Goal: Task Accomplishment & Management: Manage account settings

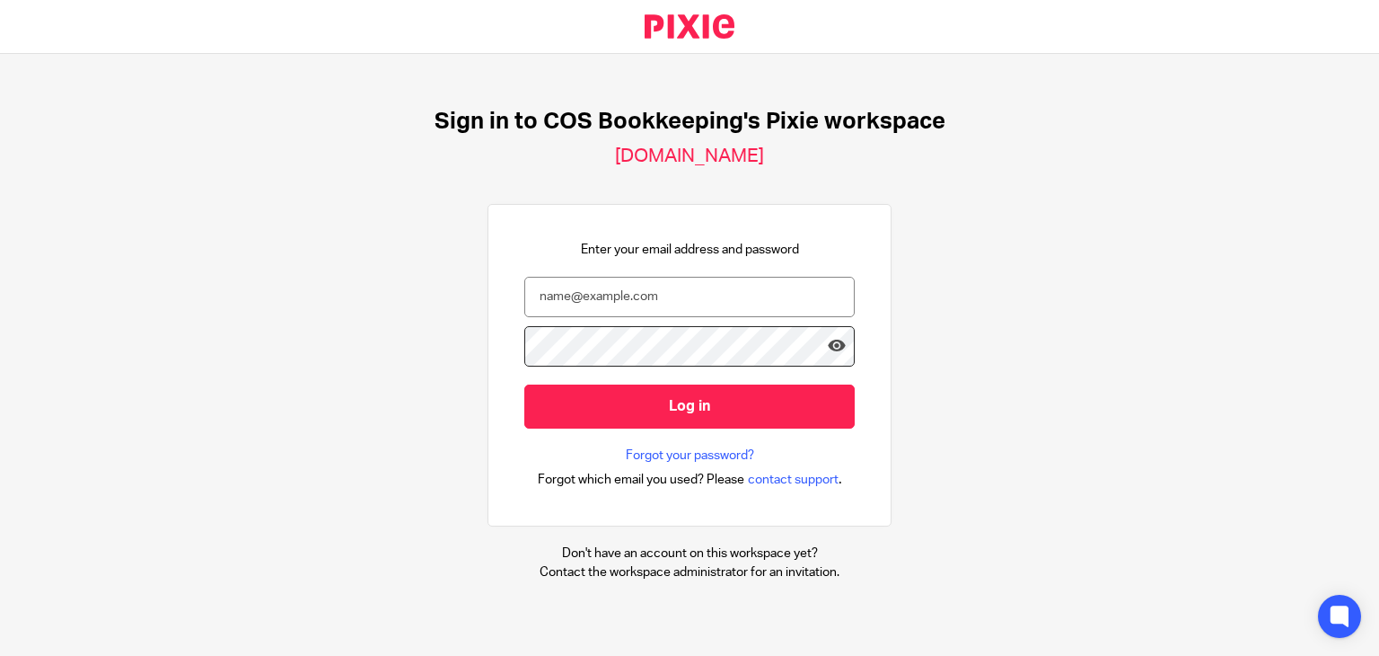
click at [661, 284] on input "email" at bounding box center [689, 297] width 330 height 40
type input "steph.boyle@cosbookkeeping.co.uk"
click at [524, 384] on input "Log in" at bounding box center [689, 406] width 330 height 44
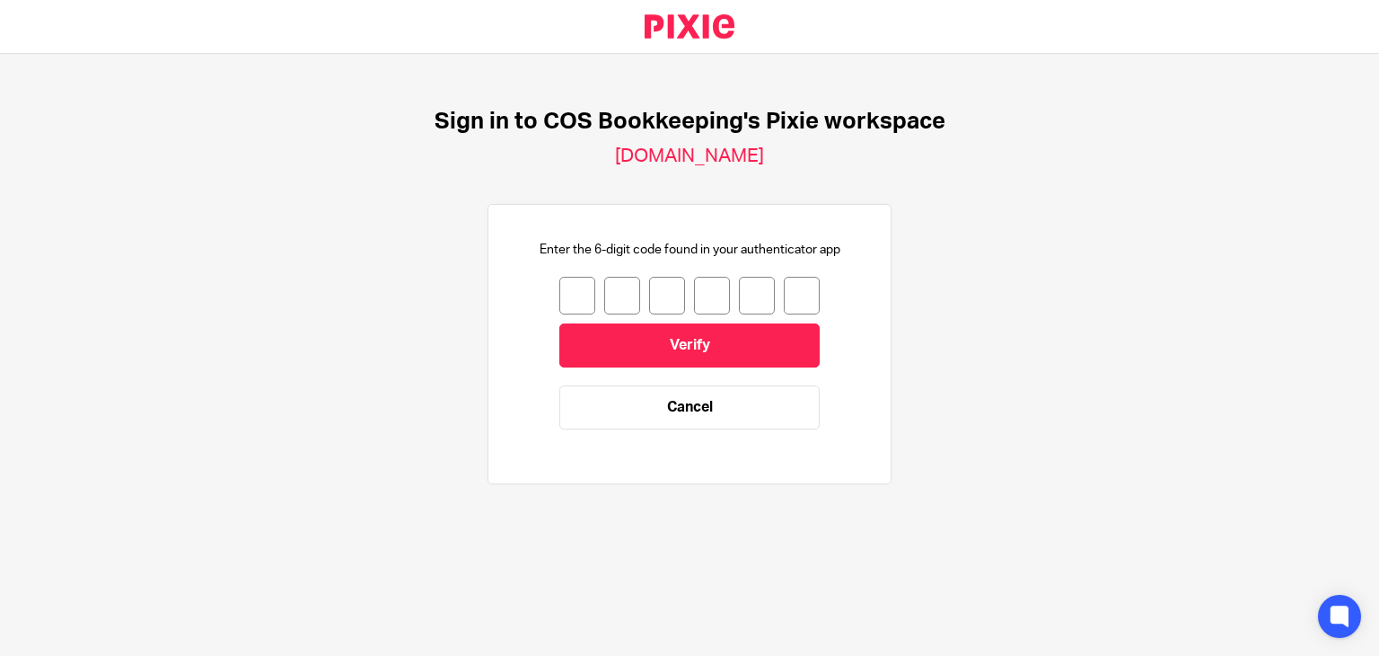
click at [568, 303] on input "number" at bounding box center [578, 296] width 36 height 38
type input "9"
type input "6"
type input "8"
type input "9"
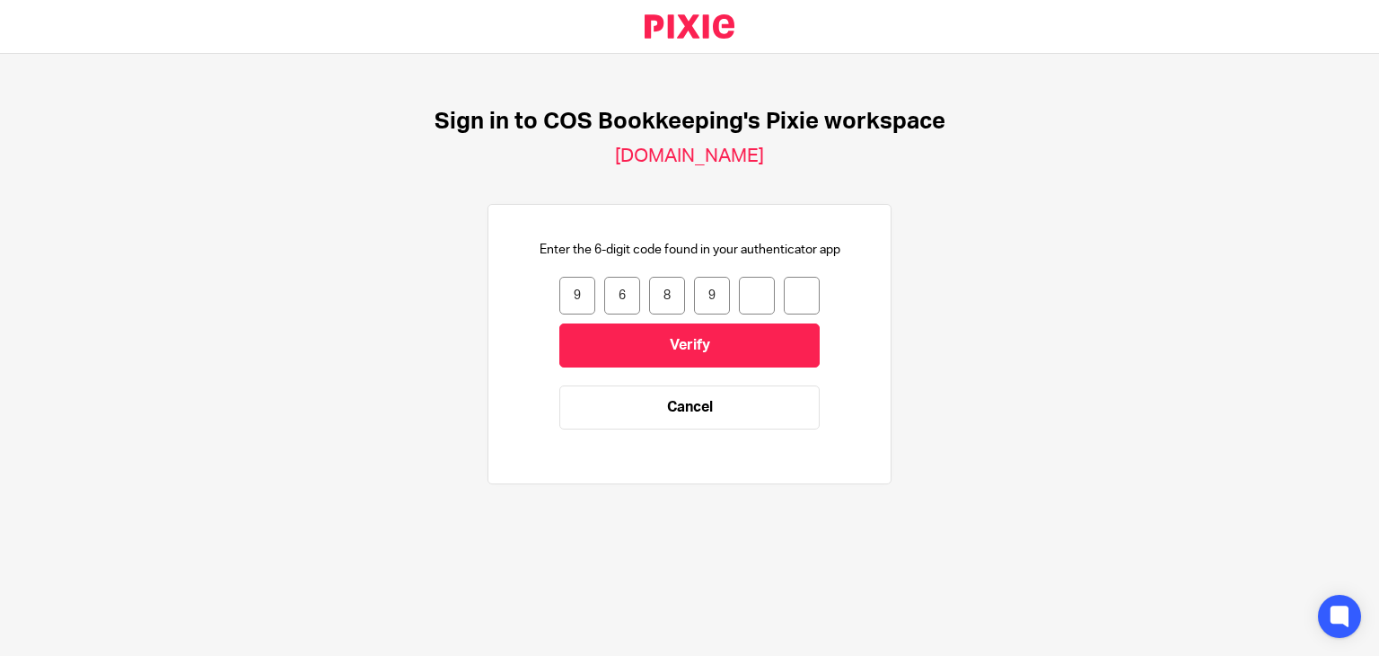
type input "9"
type input "3"
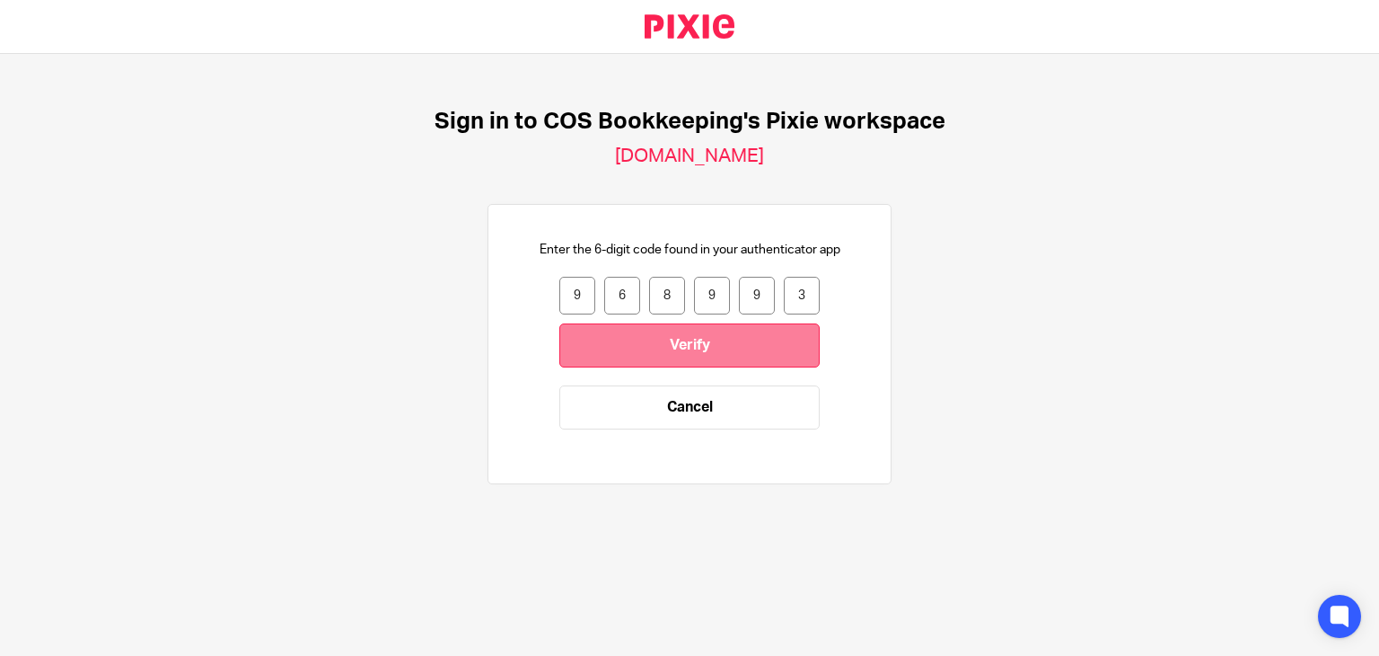
click at [585, 334] on input "Verify" at bounding box center [690, 345] width 260 height 44
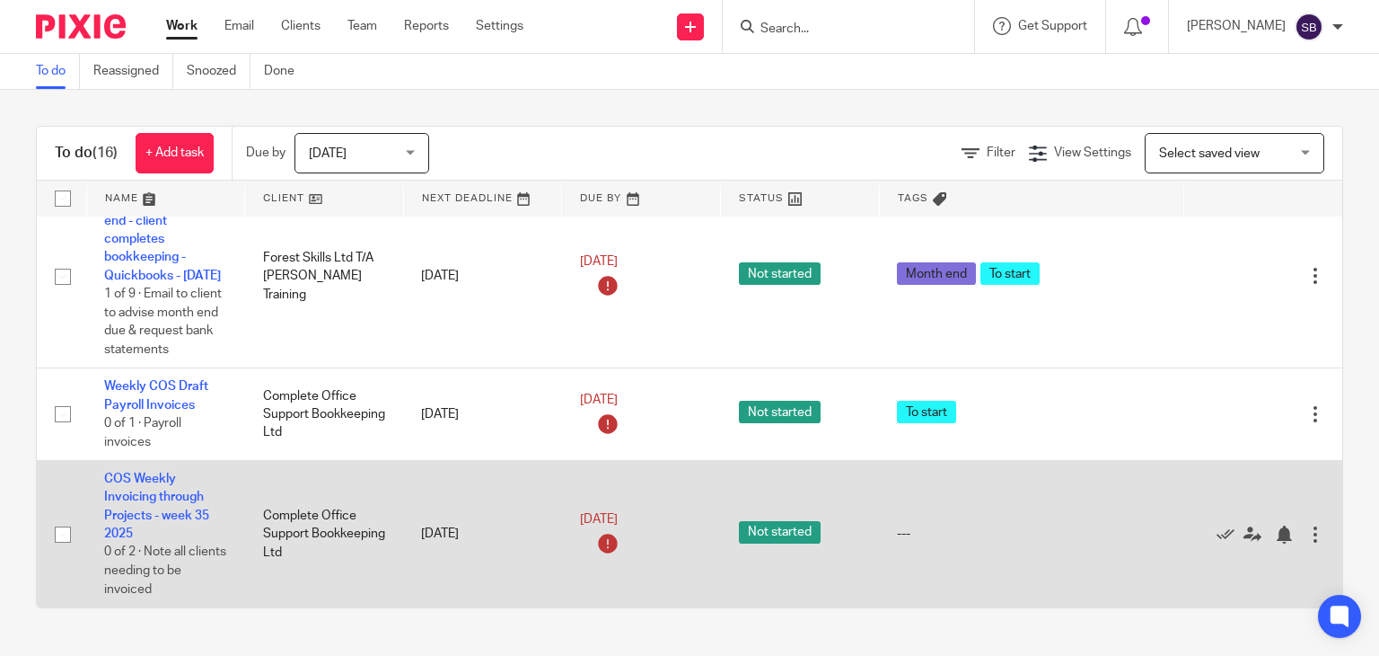
scroll to position [1538, 0]
click at [129, 478] on link "COS Weekly Invoicing through Projects - week 35 2025" at bounding box center [156, 505] width 105 height 67
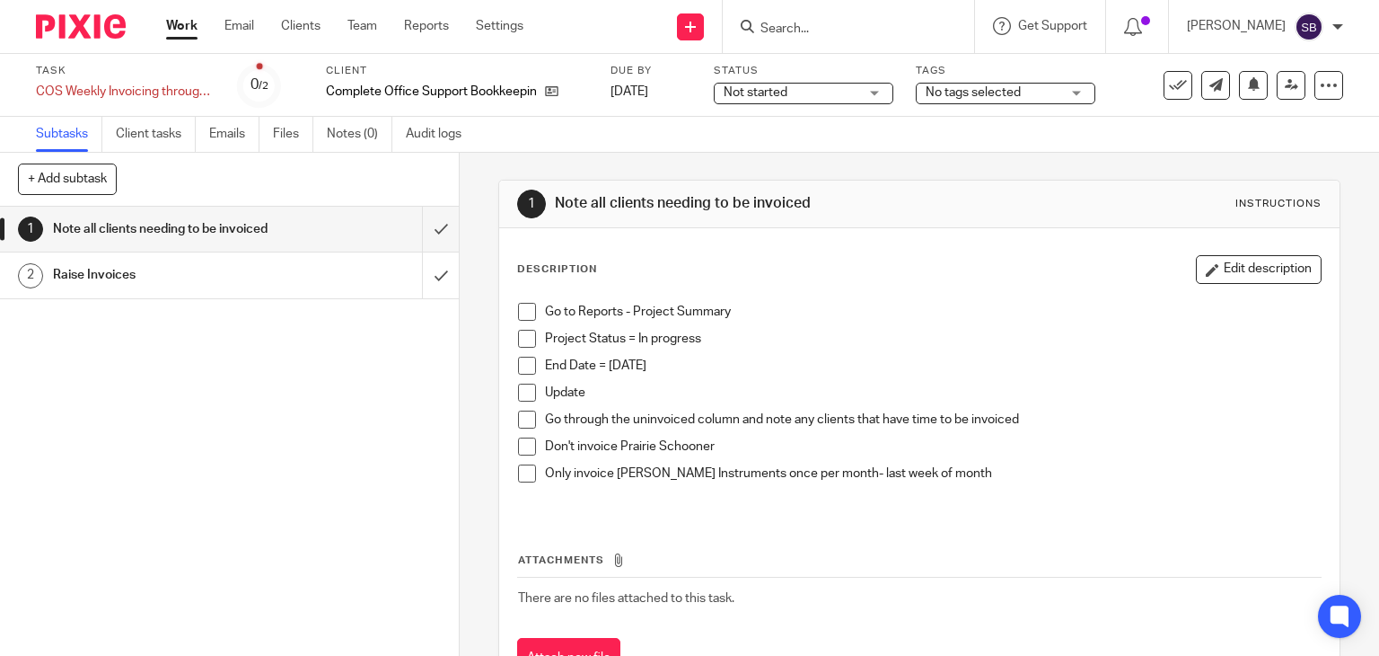
click at [519, 315] on span at bounding box center [527, 312] width 18 height 18
click at [521, 339] on span at bounding box center [527, 339] width 18 height 18
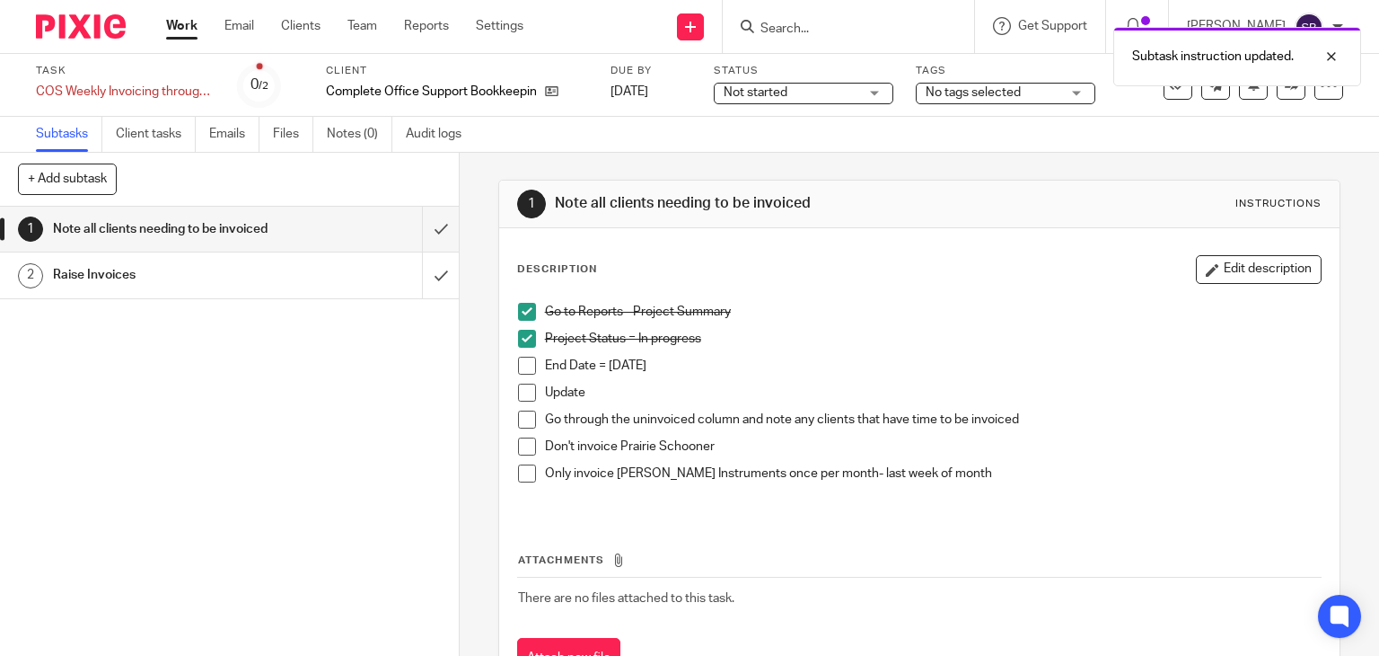
click at [518, 374] on li "End Date = today" at bounding box center [920, 370] width 804 height 27
click at [519, 365] on span at bounding box center [527, 366] width 18 height 18
click at [521, 394] on span at bounding box center [527, 392] width 18 height 18
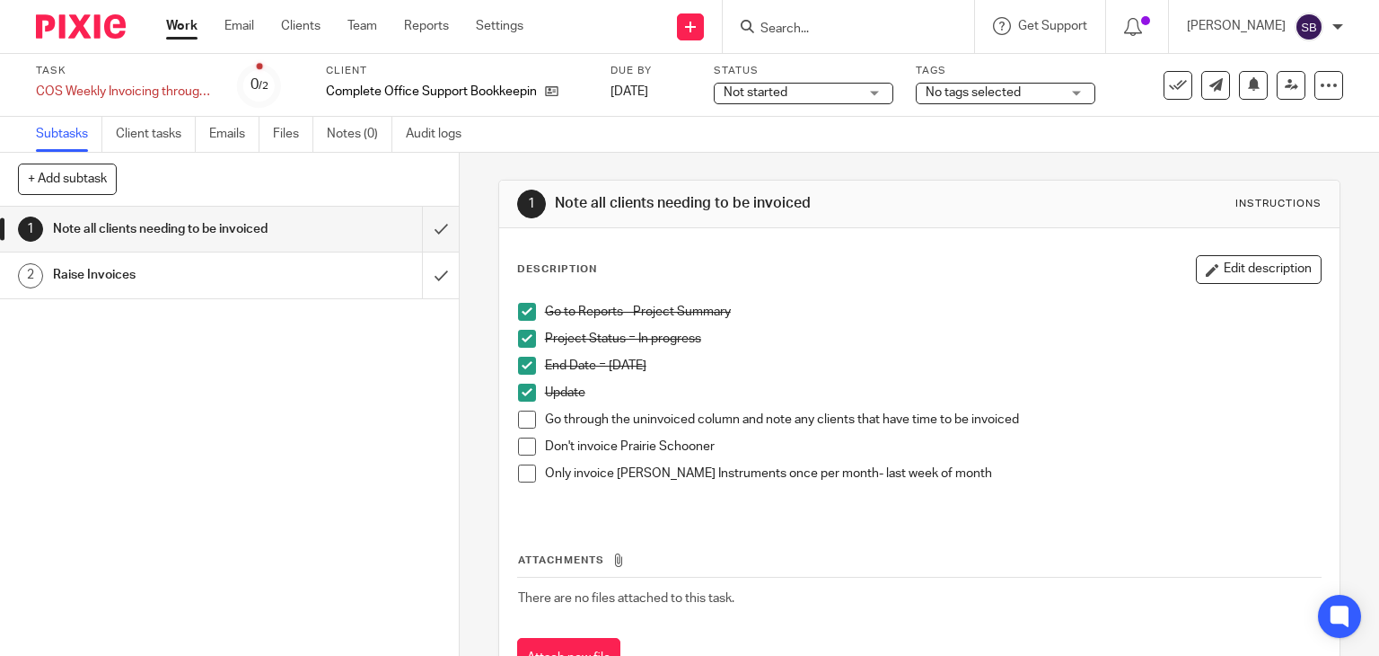
click at [524, 418] on span at bounding box center [527, 419] width 18 height 18
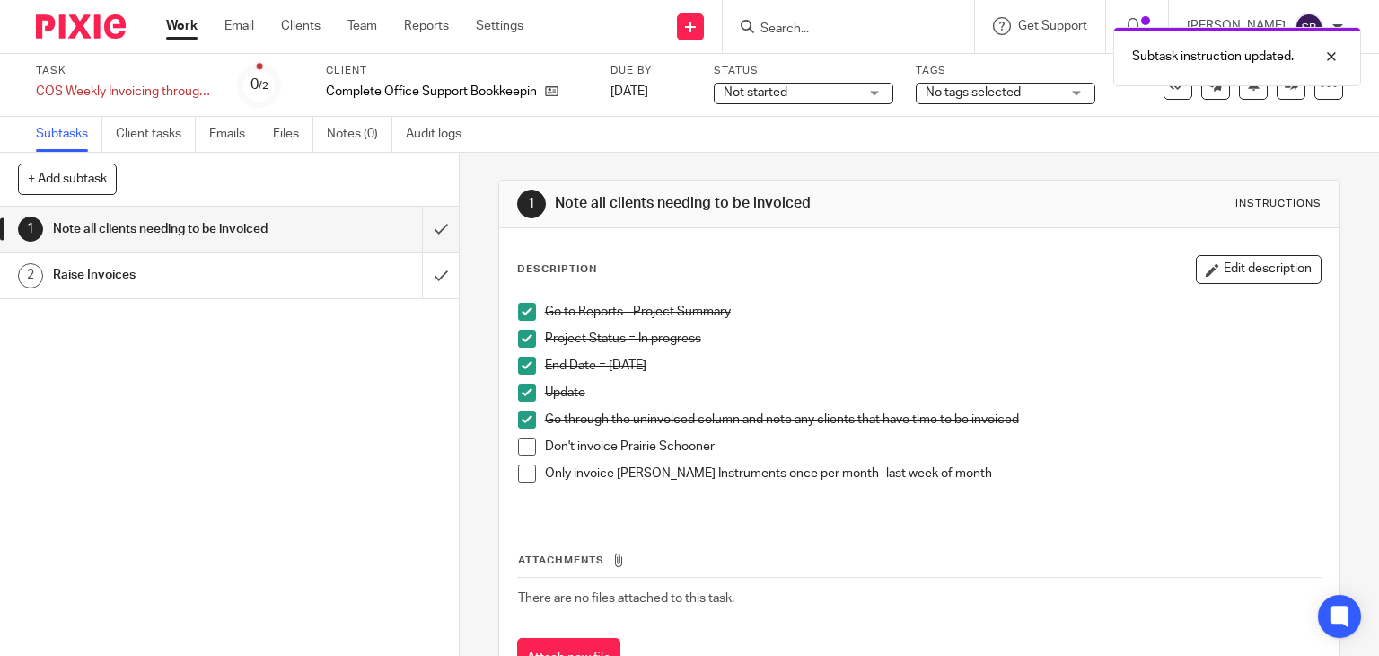
click at [521, 454] on span at bounding box center [527, 446] width 18 height 18
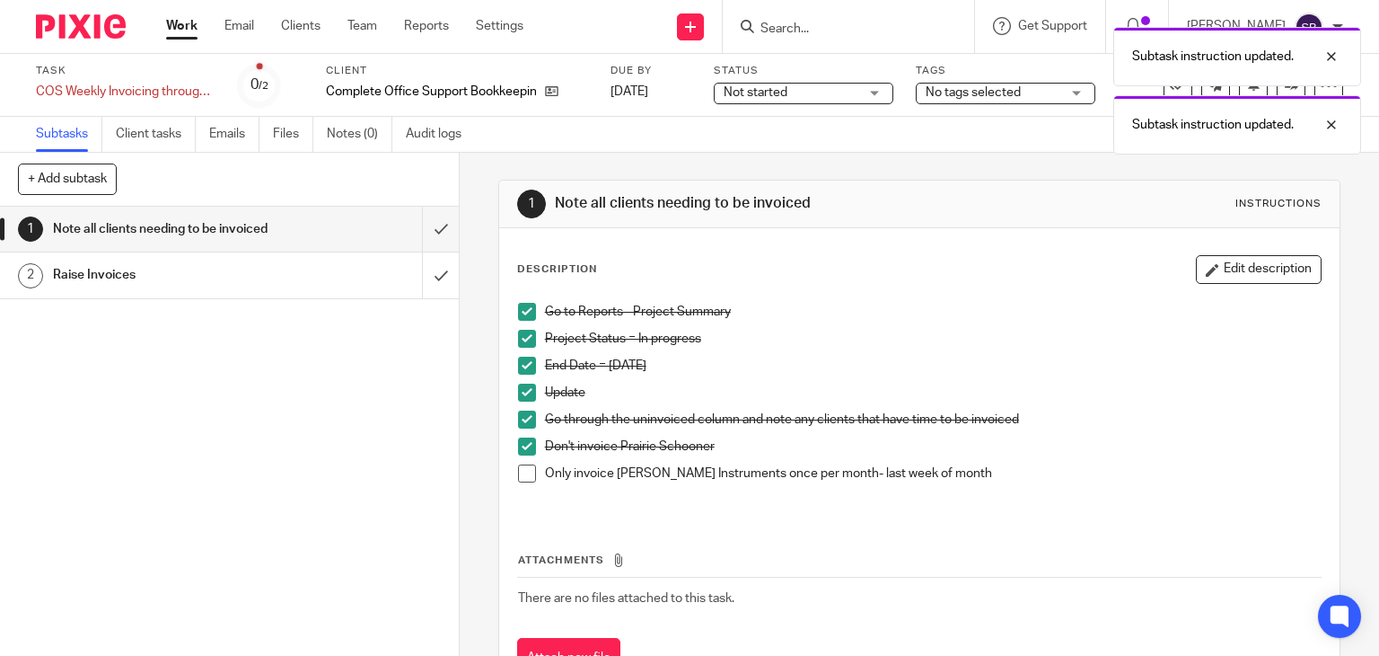
click at [520, 476] on span at bounding box center [527, 473] width 18 height 18
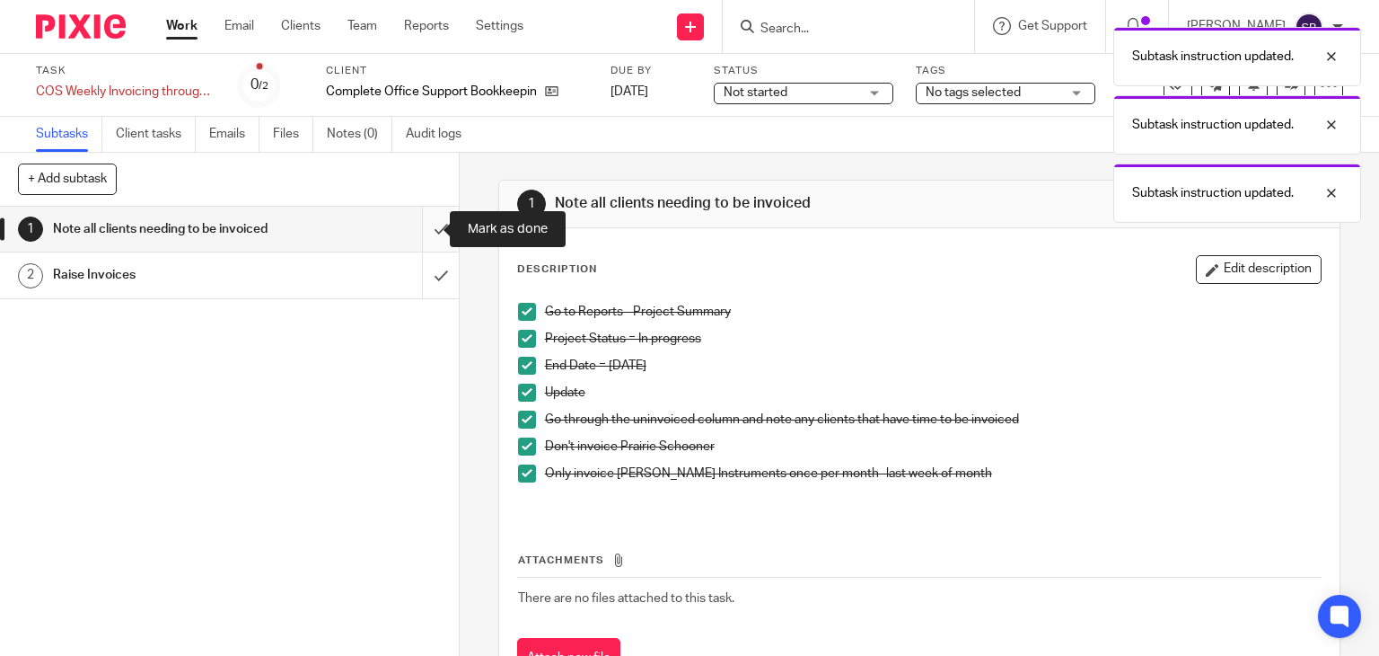
click at [416, 231] on input "submit" at bounding box center [229, 229] width 459 height 45
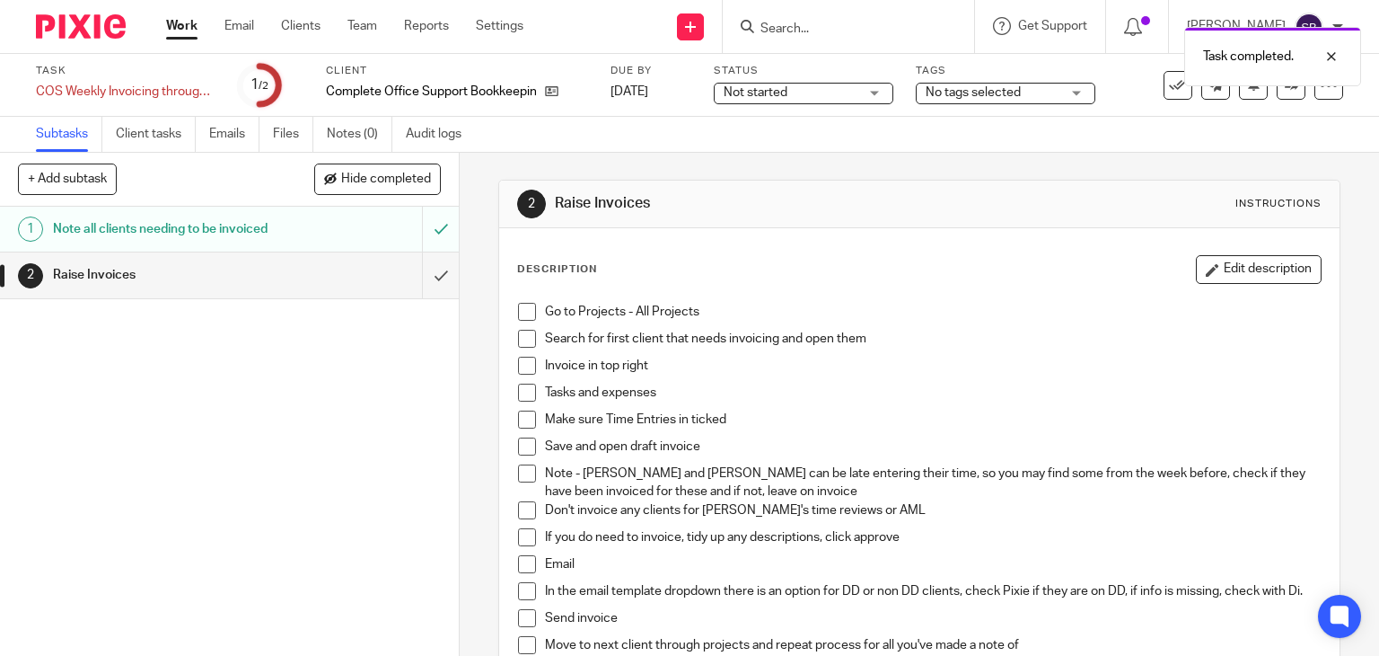
click at [521, 303] on span at bounding box center [527, 312] width 18 height 18
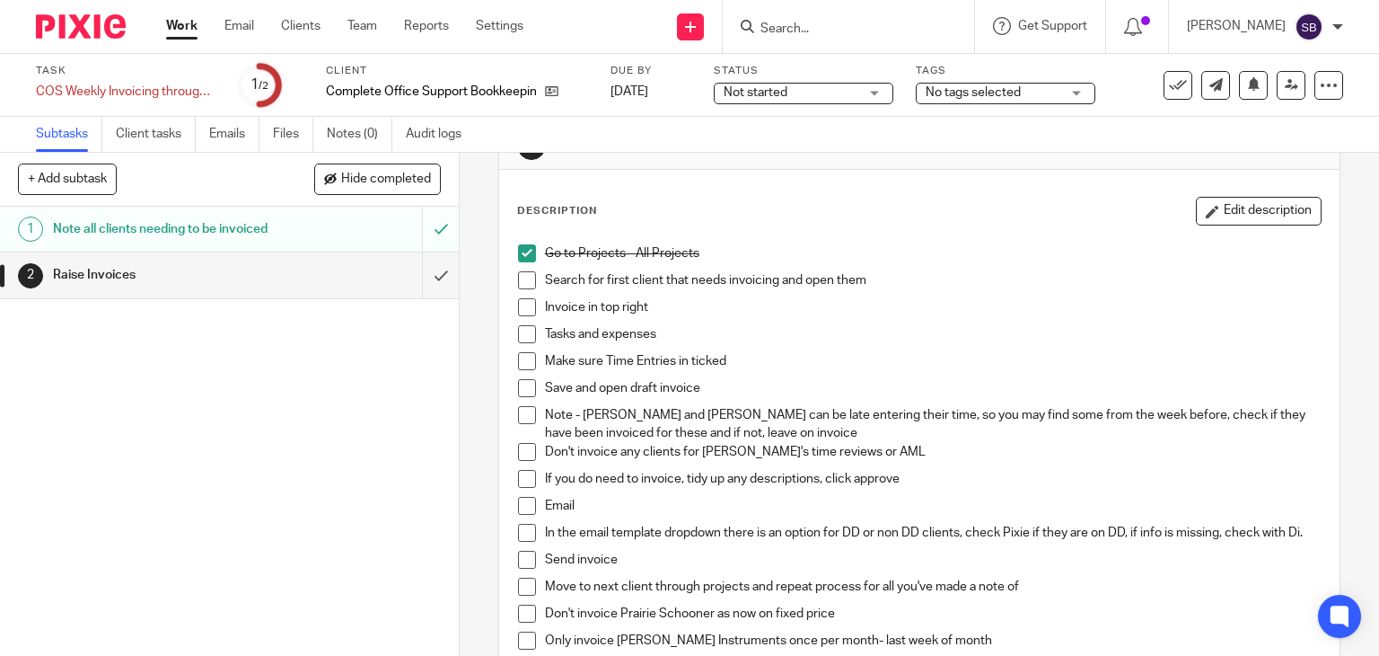
scroll to position [90, 0]
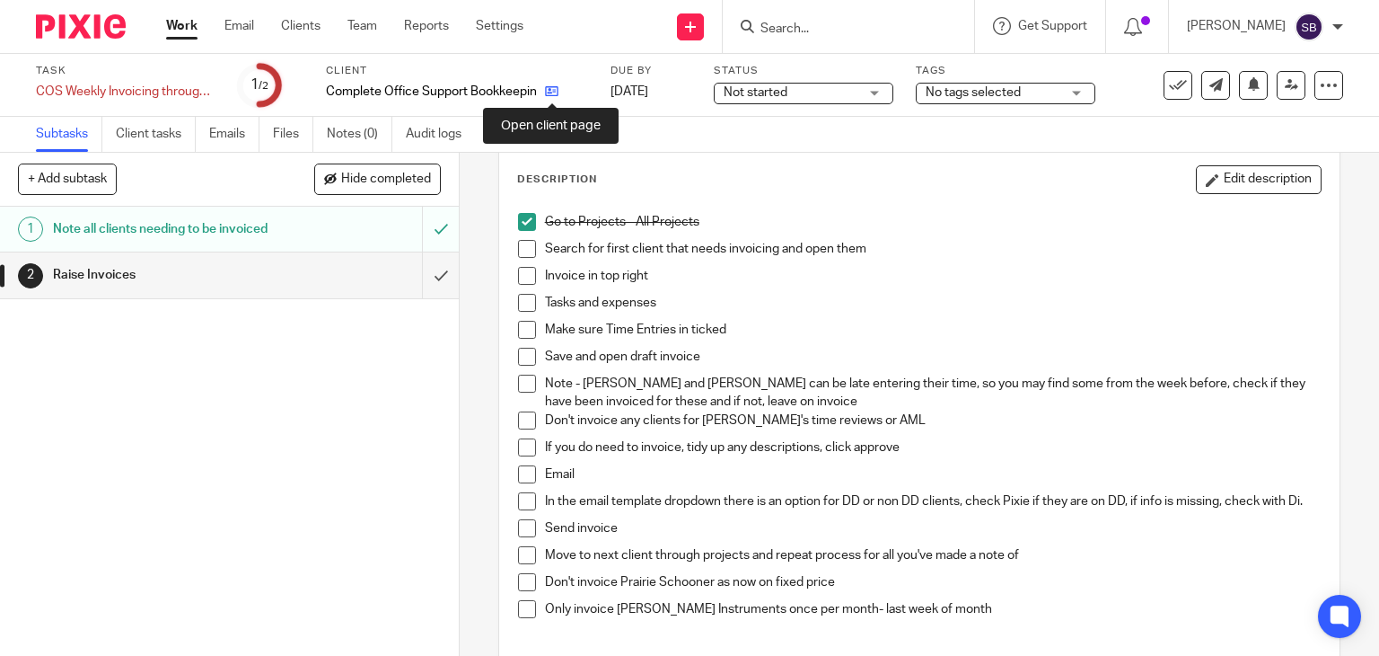
drag, startPoint x: 947, startPoint y: 1, endPoint x: 552, endPoint y: 93, distance: 405.8
click at [552, 93] on icon at bounding box center [551, 90] width 13 height 13
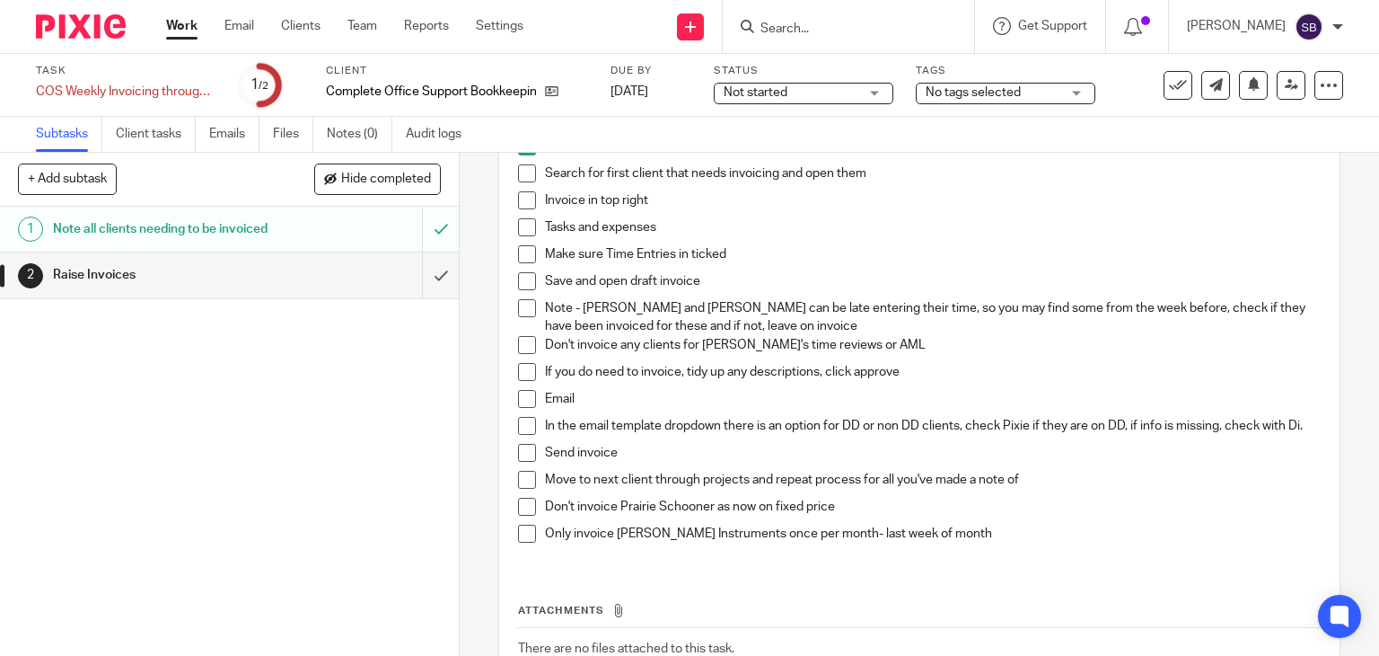
scroll to position [122, 0]
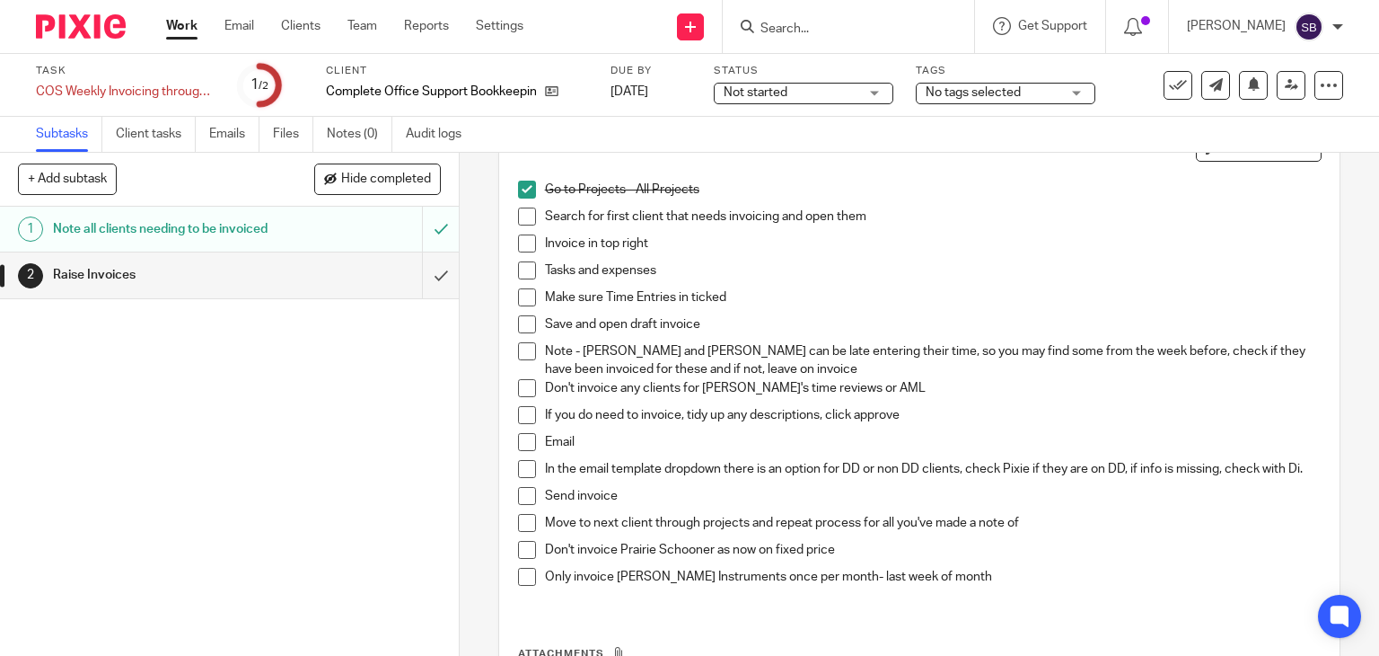
click at [509, 224] on div "Go to Projects - All Projects Search for first client that needs invoicing and …" at bounding box center [920, 390] width 822 height 436
click at [518, 214] on span at bounding box center [527, 216] width 18 height 18
click at [533, 254] on li "Invoice in top right" at bounding box center [920, 247] width 804 height 27
click at [524, 242] on span at bounding box center [527, 243] width 18 height 18
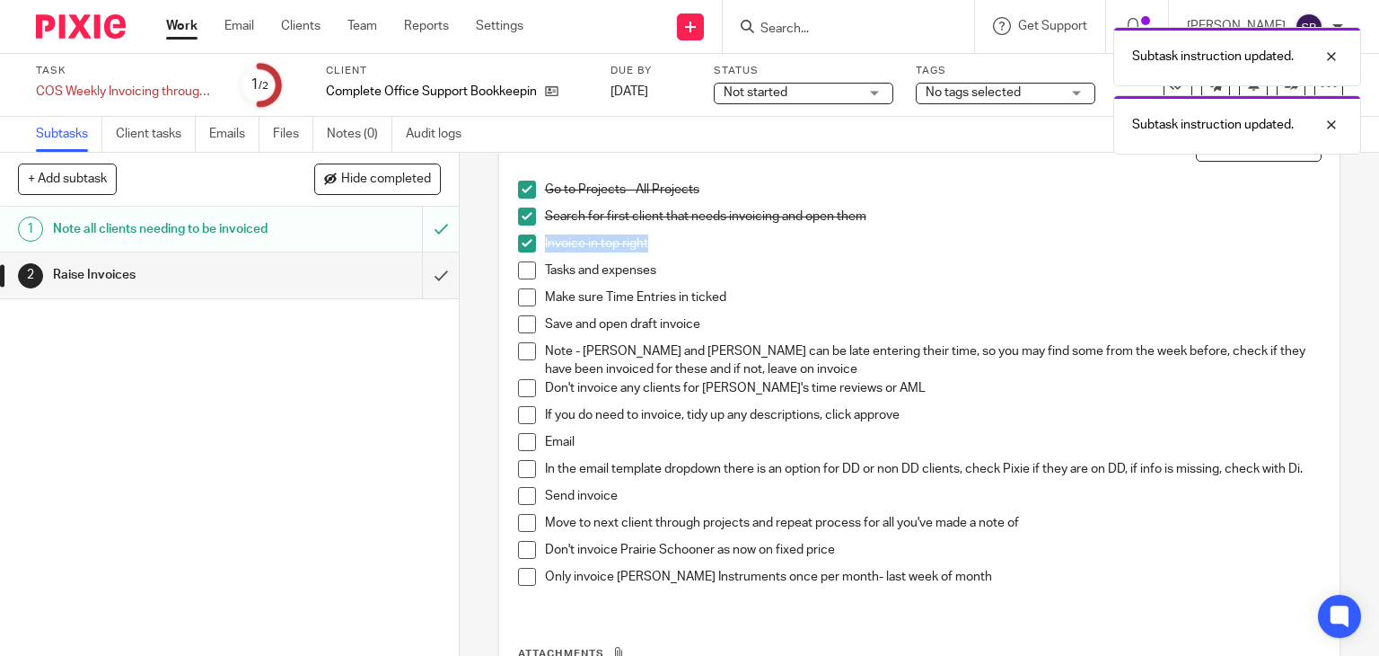
click at [518, 296] on span at bounding box center [527, 297] width 18 height 18
click at [518, 322] on span at bounding box center [527, 324] width 18 height 18
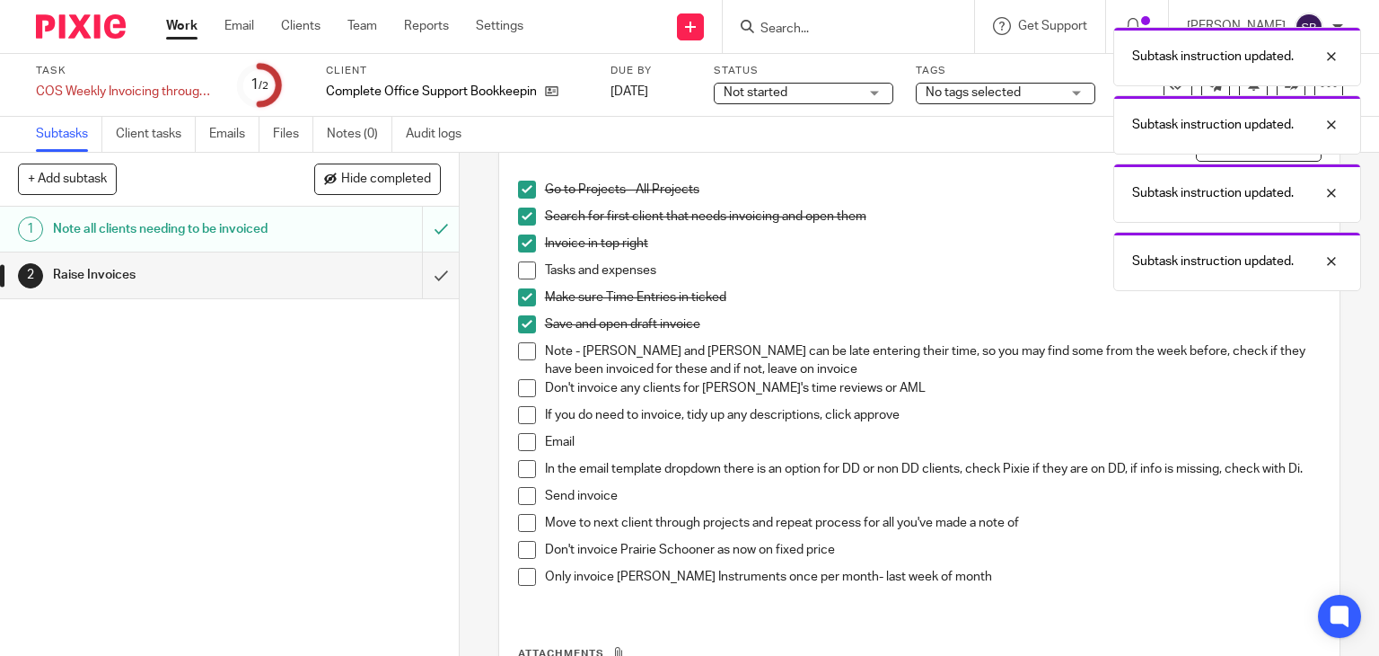
click at [518, 271] on span at bounding box center [527, 270] width 18 height 18
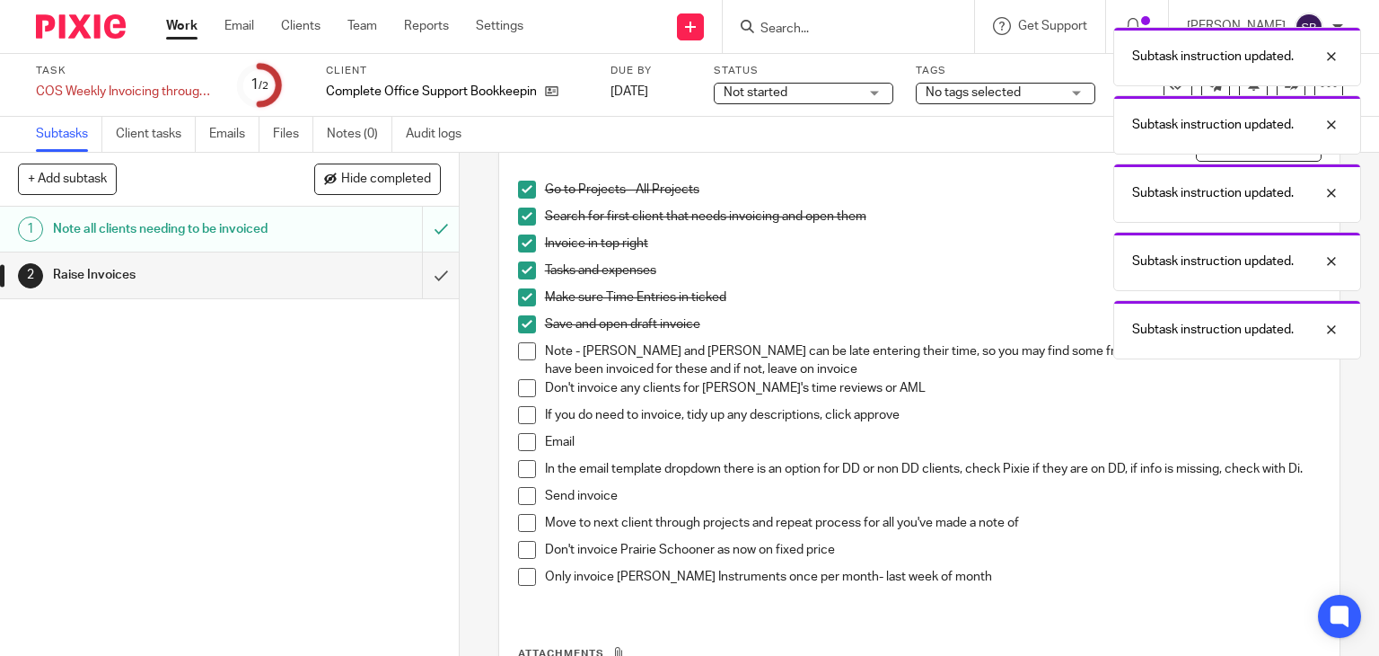
click at [519, 350] on span at bounding box center [527, 351] width 18 height 18
click at [521, 389] on span at bounding box center [527, 388] width 18 height 18
drag, startPoint x: 523, startPoint y: 417, endPoint x: 522, endPoint y: 436, distance: 18.9
click at [523, 418] on span at bounding box center [527, 415] width 18 height 18
click at [521, 440] on span at bounding box center [527, 442] width 18 height 18
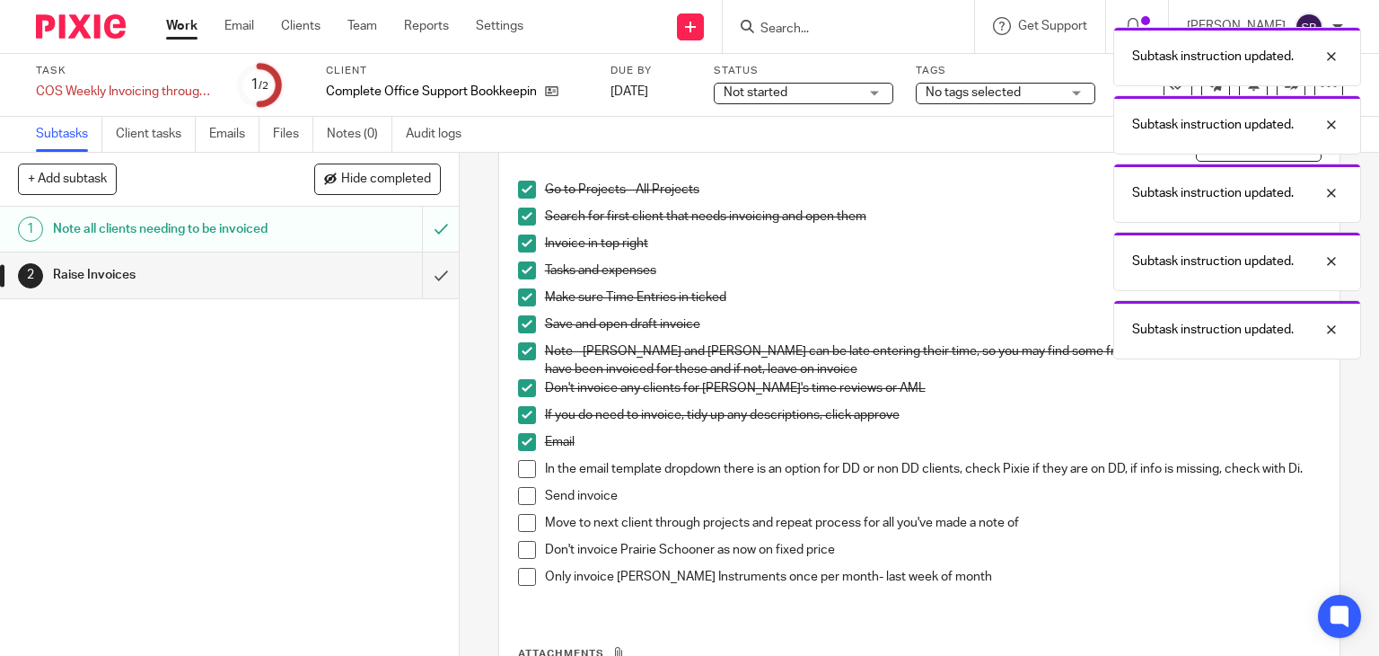
click at [521, 468] on span at bounding box center [527, 469] width 18 height 18
click at [521, 505] on span at bounding box center [527, 496] width 18 height 18
click at [523, 532] on span at bounding box center [527, 523] width 18 height 18
click at [523, 553] on span at bounding box center [527, 550] width 18 height 18
click at [522, 584] on span at bounding box center [527, 577] width 18 height 18
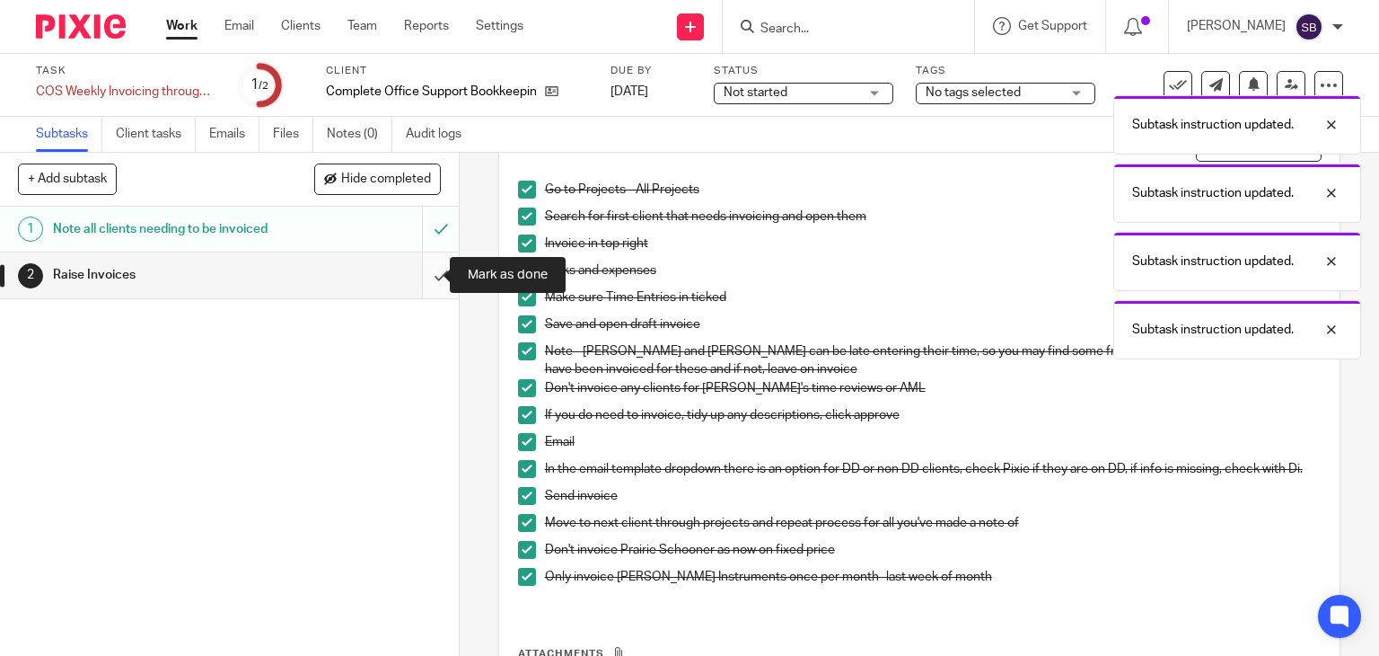
click at [423, 269] on input "submit" at bounding box center [229, 274] width 459 height 45
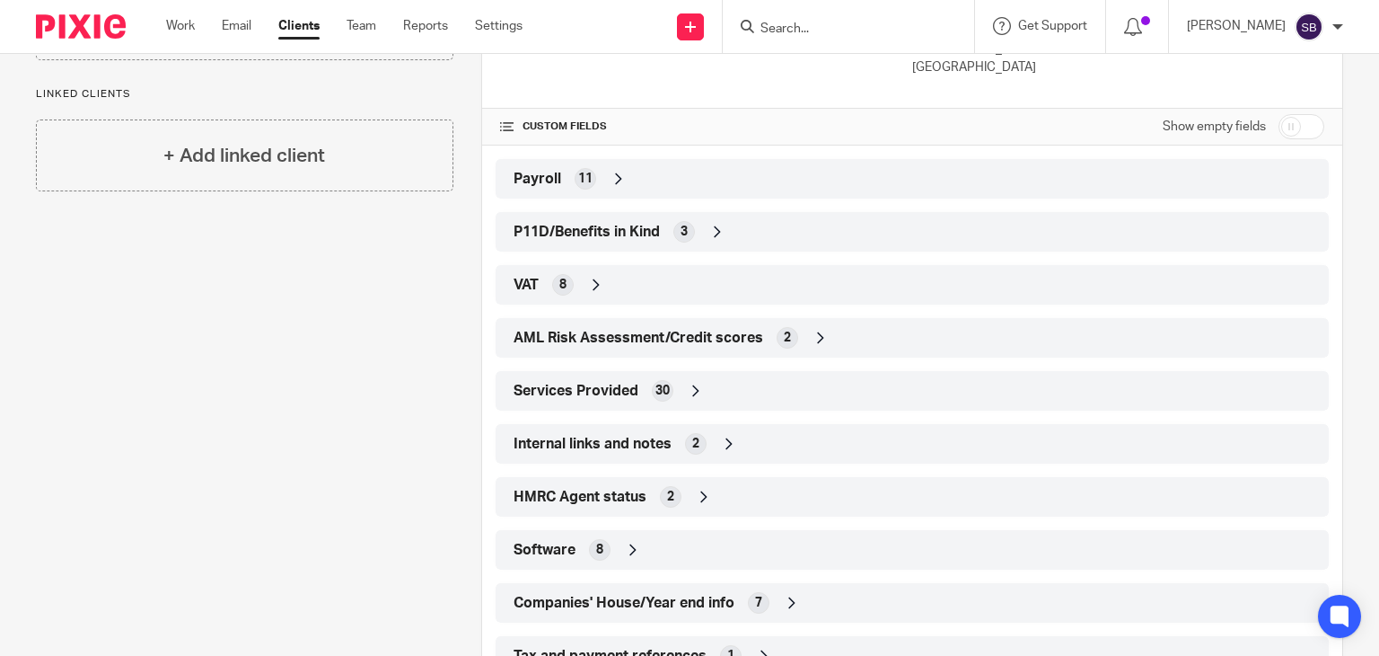
scroll to position [697, 0]
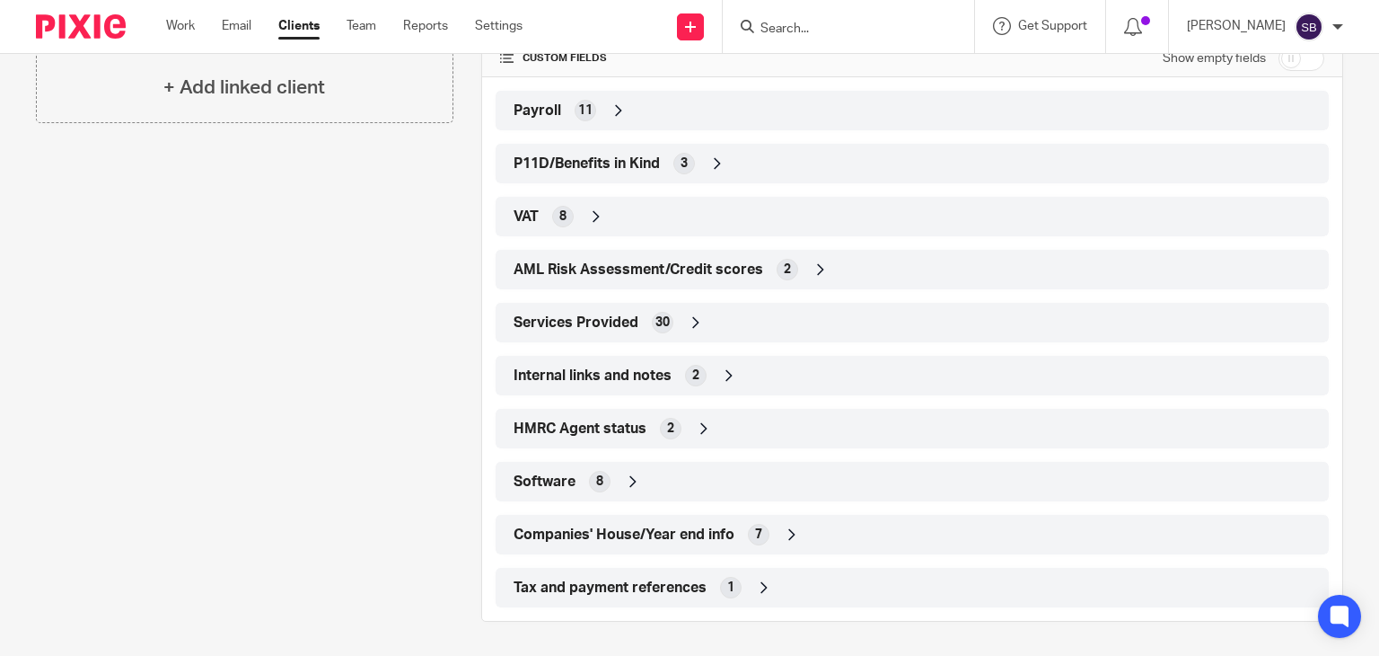
click at [758, 371] on div "Internal links and notes 2" at bounding box center [912, 375] width 806 height 31
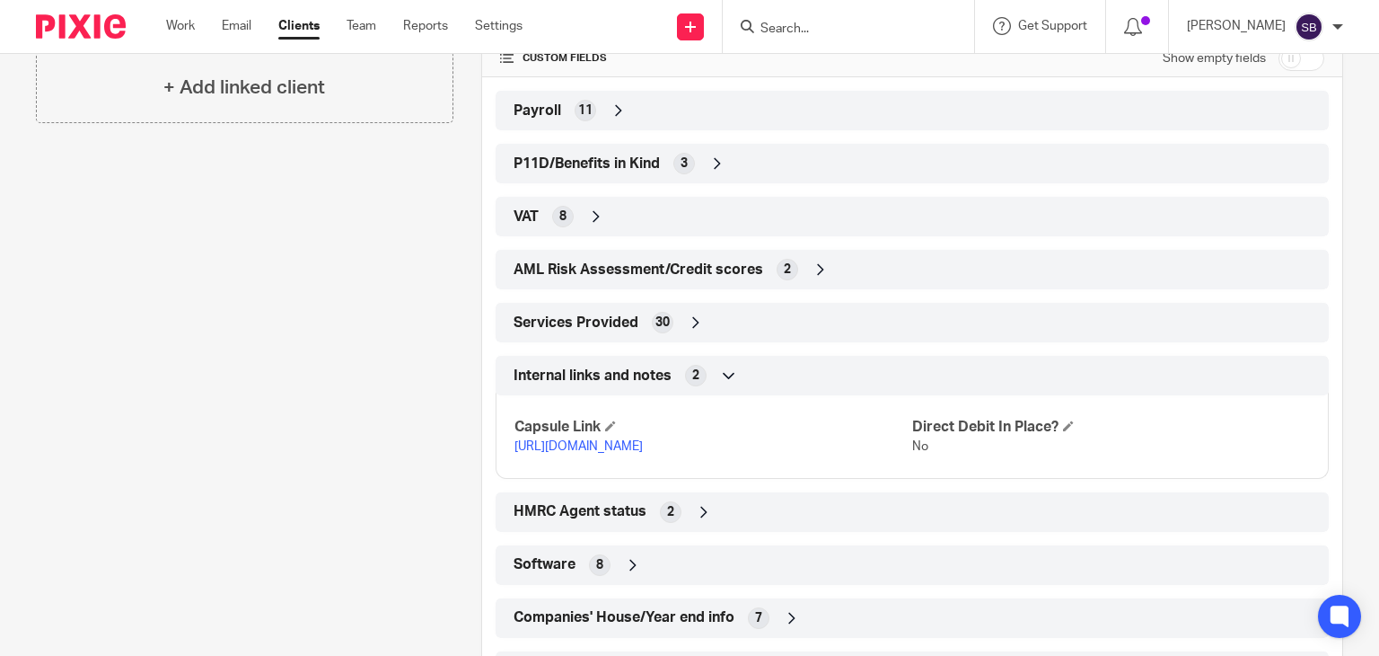
click at [758, 371] on div "Internal links and notes 2" at bounding box center [912, 375] width 806 height 31
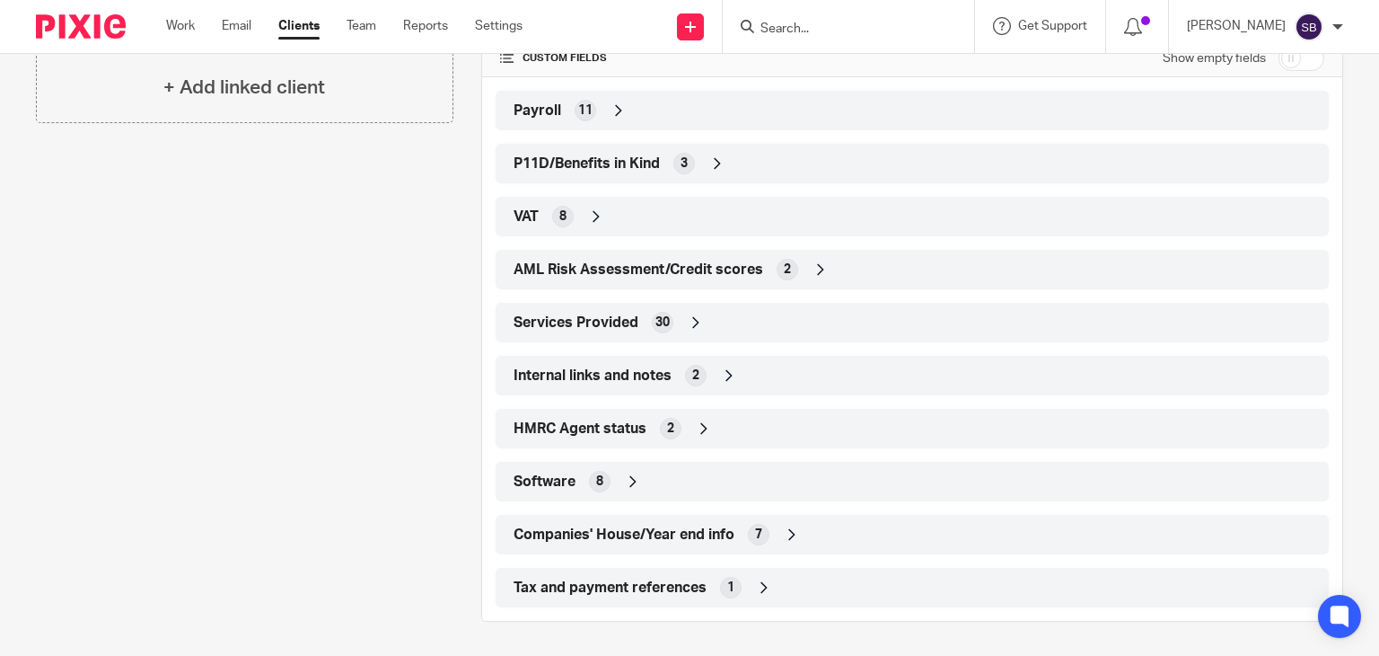
click at [909, 31] on input "Search" at bounding box center [840, 30] width 162 height 16
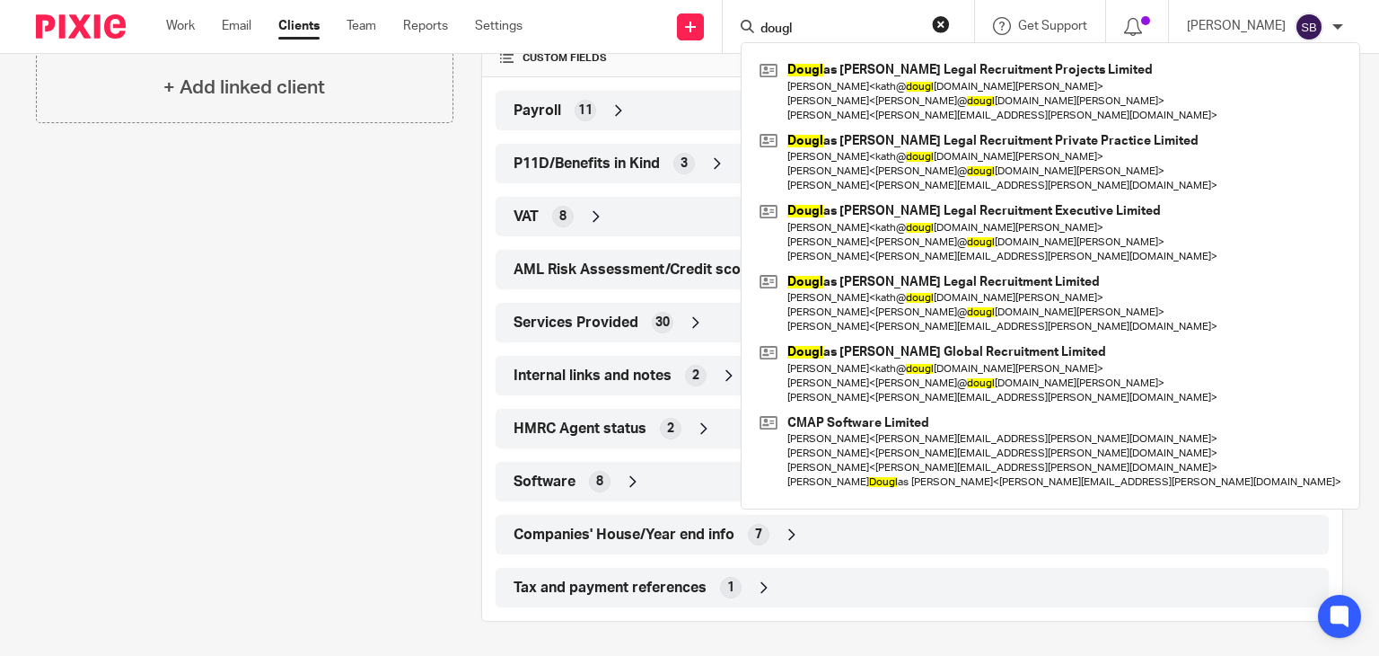
type input "dougl"
click at [338, 314] on div "Client contacts Diane Bridget Middleton (Company Director) 07748 628982 middlet…" at bounding box center [230, 57] width 445 height 1127
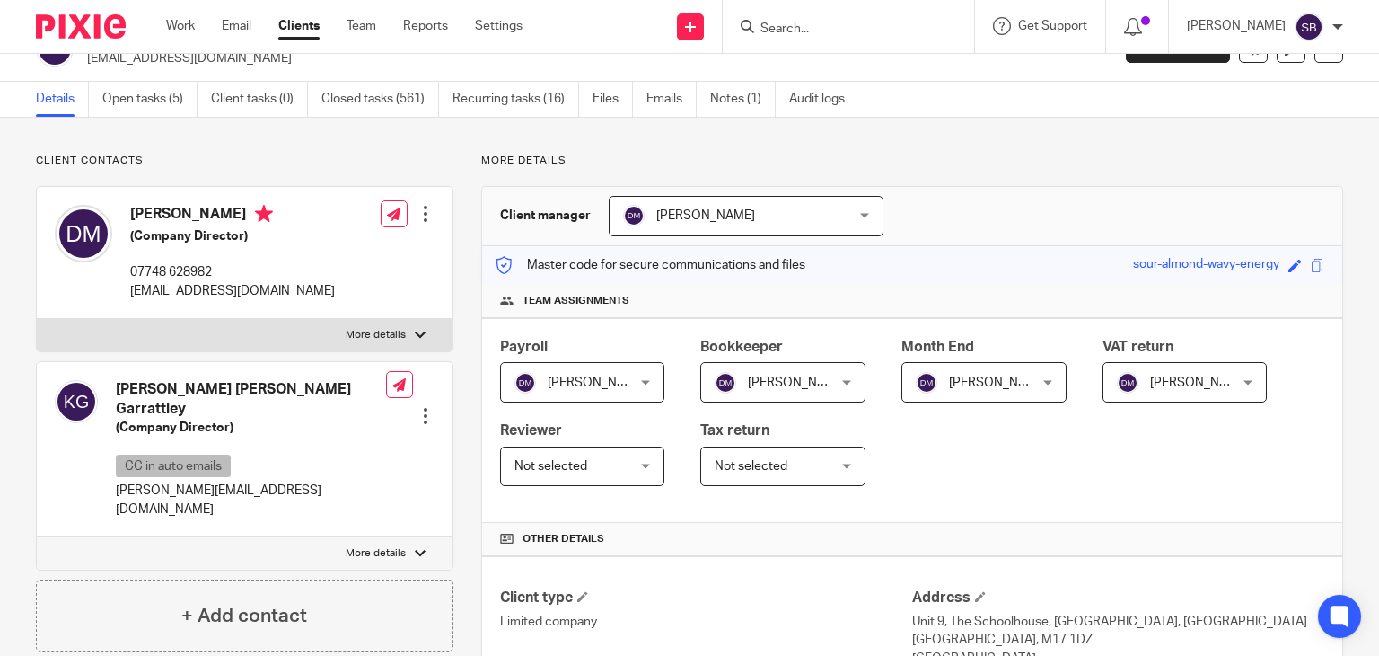
scroll to position [0, 0]
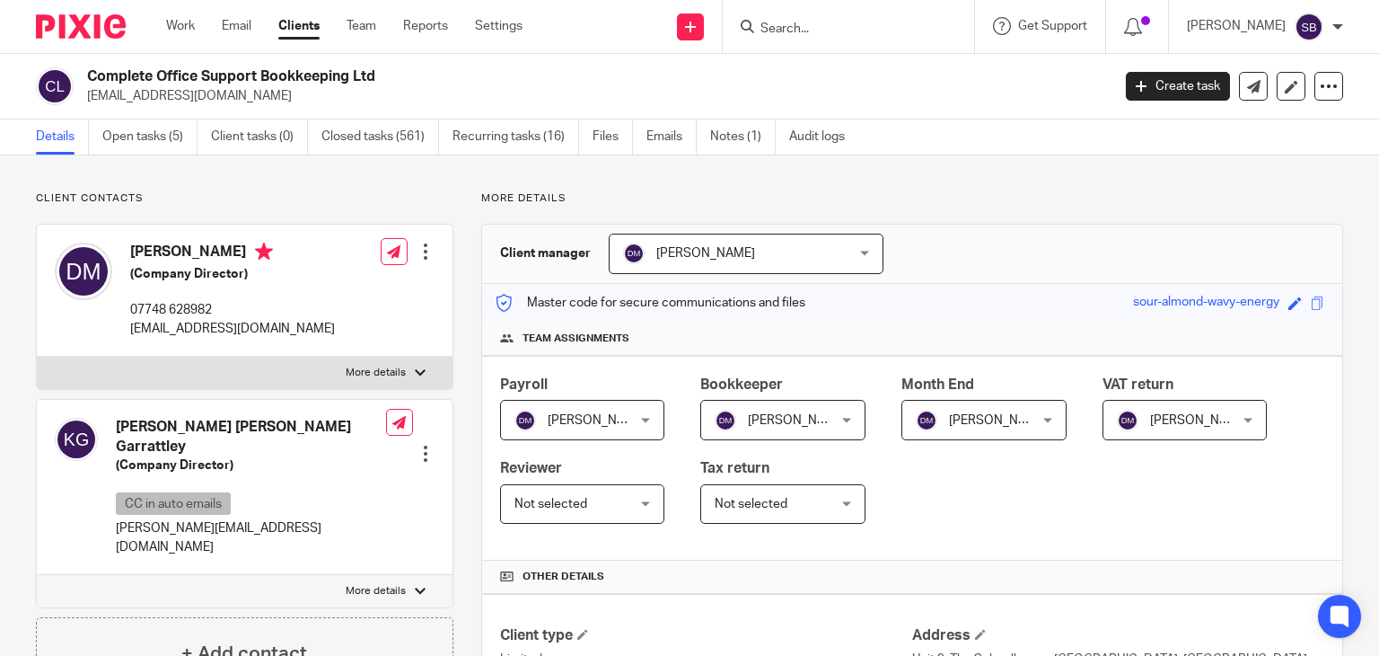
drag, startPoint x: 876, startPoint y: 30, endPoint x: 892, endPoint y: 22, distance: 17.7
click at [880, 30] on input "Search" at bounding box center [840, 30] width 162 height 16
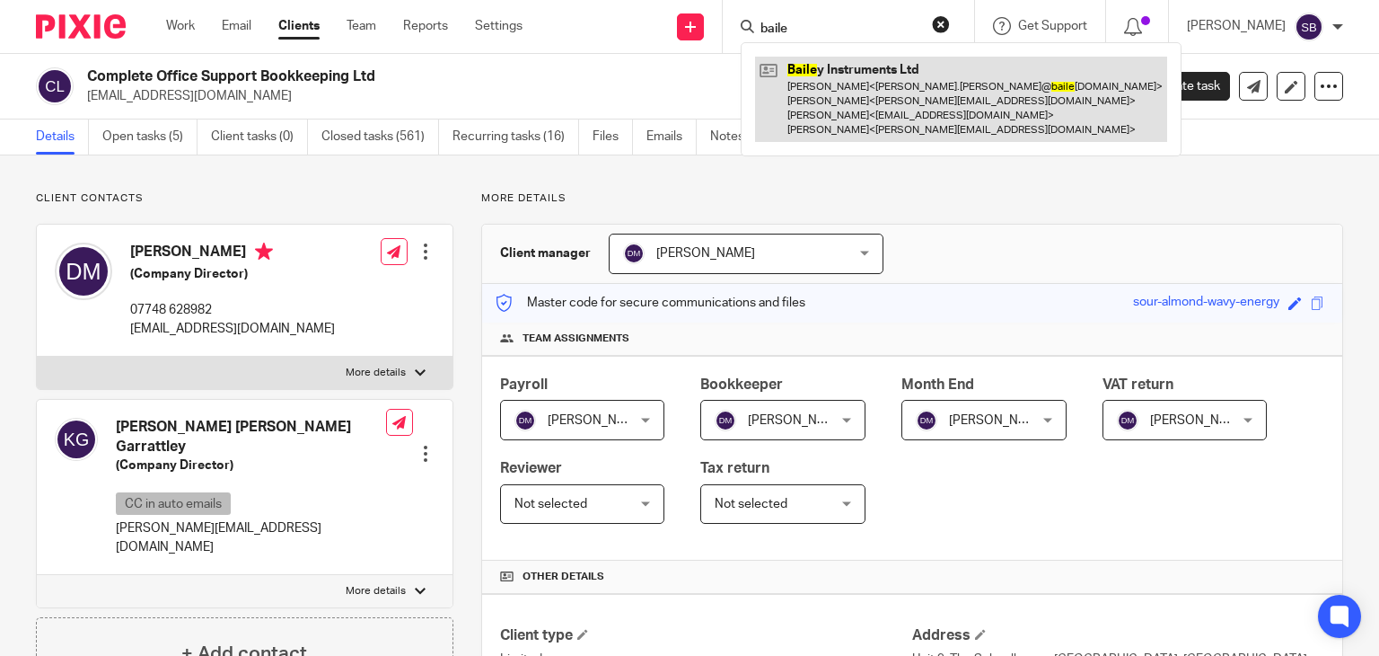
type input "baile"
click at [866, 89] on link at bounding box center [961, 99] width 412 height 85
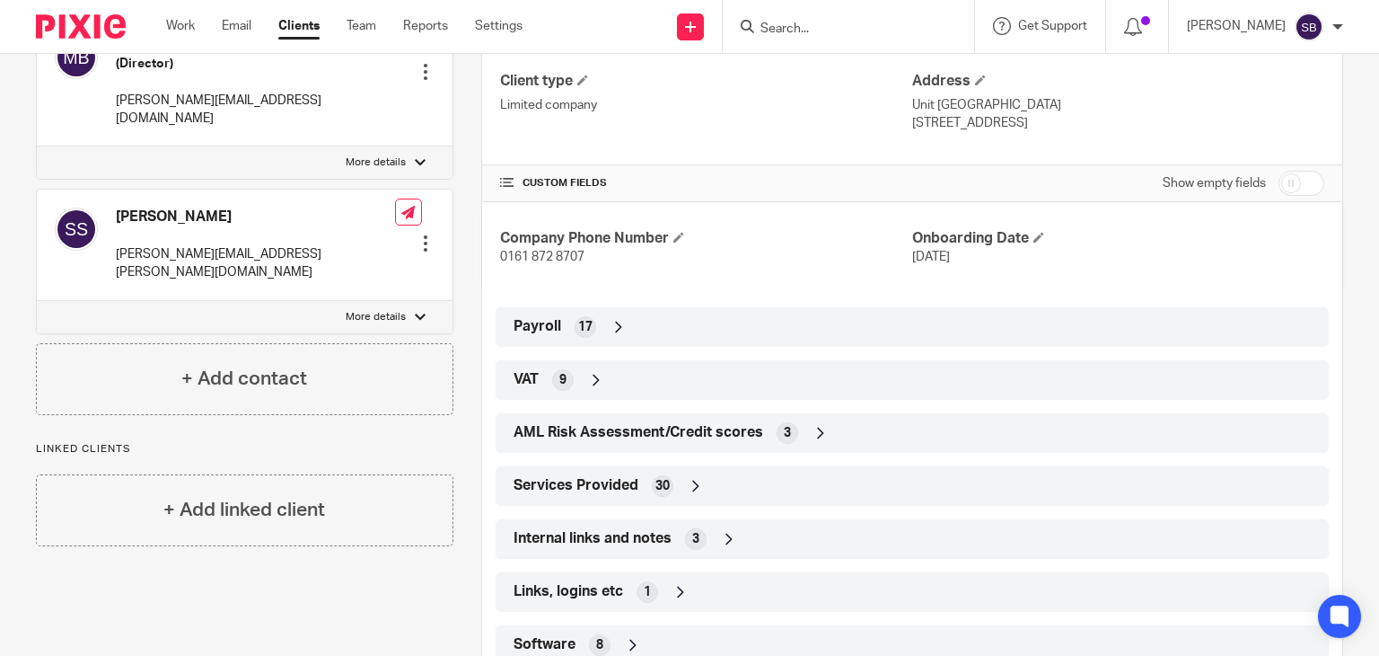
scroll to position [629, 0]
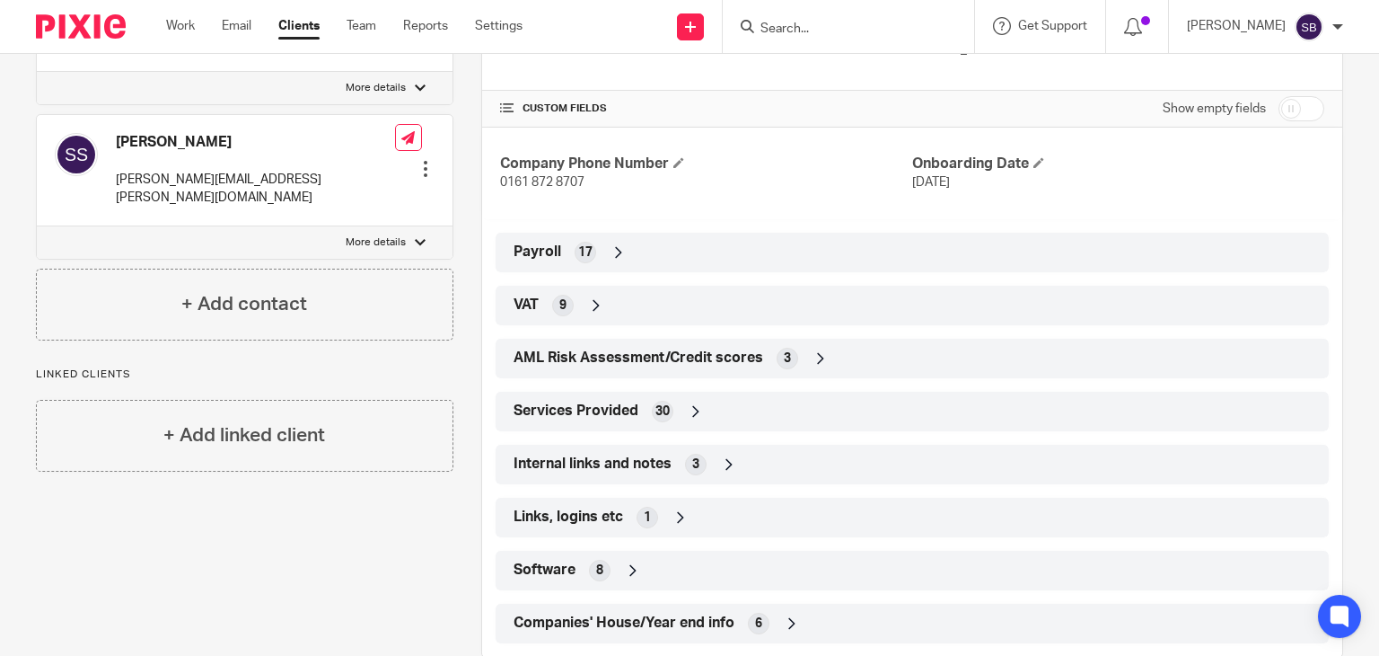
click at [630, 465] on span "Internal links and notes" at bounding box center [593, 463] width 158 height 19
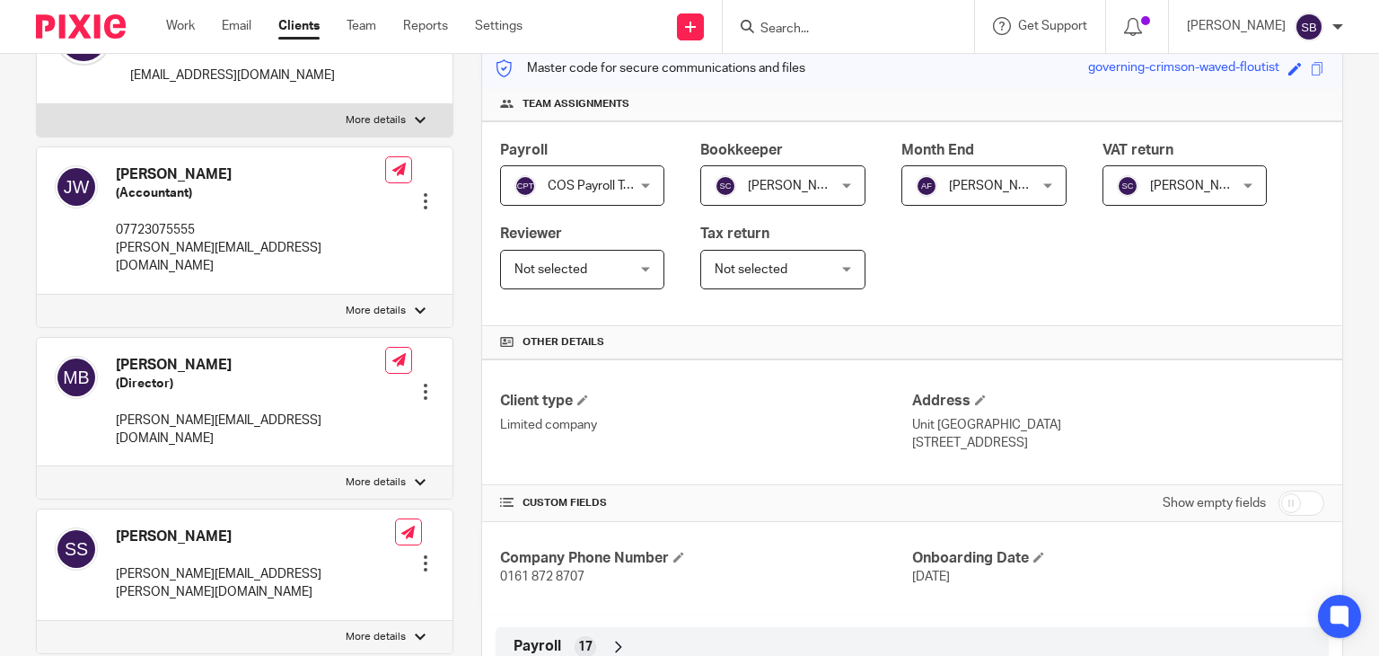
scroll to position [90, 0]
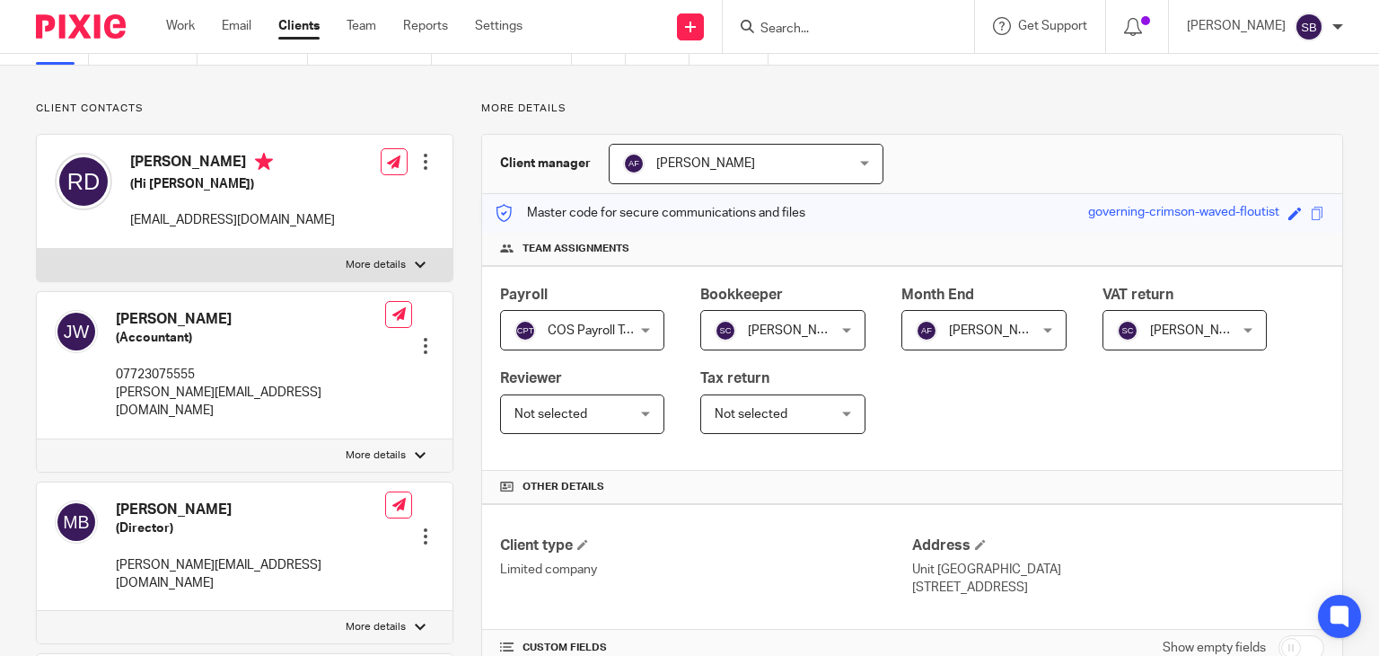
click at [837, 24] on input "Search" at bounding box center [840, 30] width 162 height 16
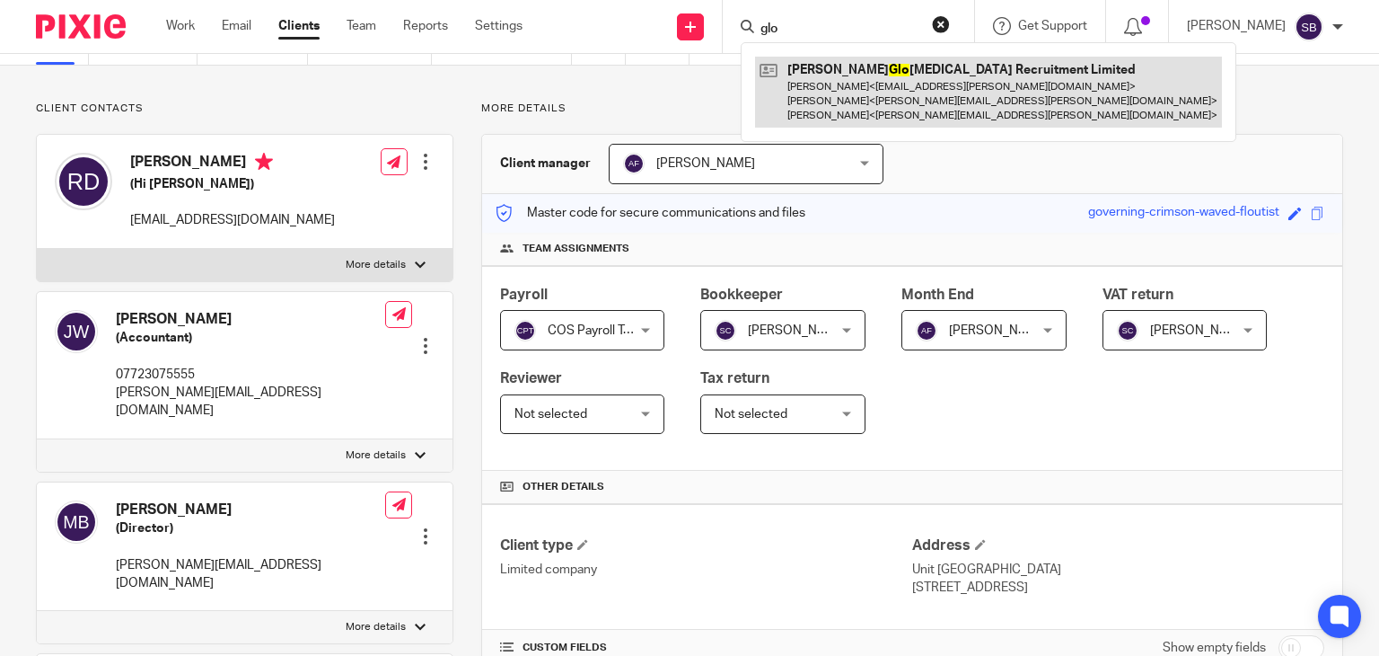
type input "glo"
click at [860, 84] on link at bounding box center [988, 92] width 467 height 71
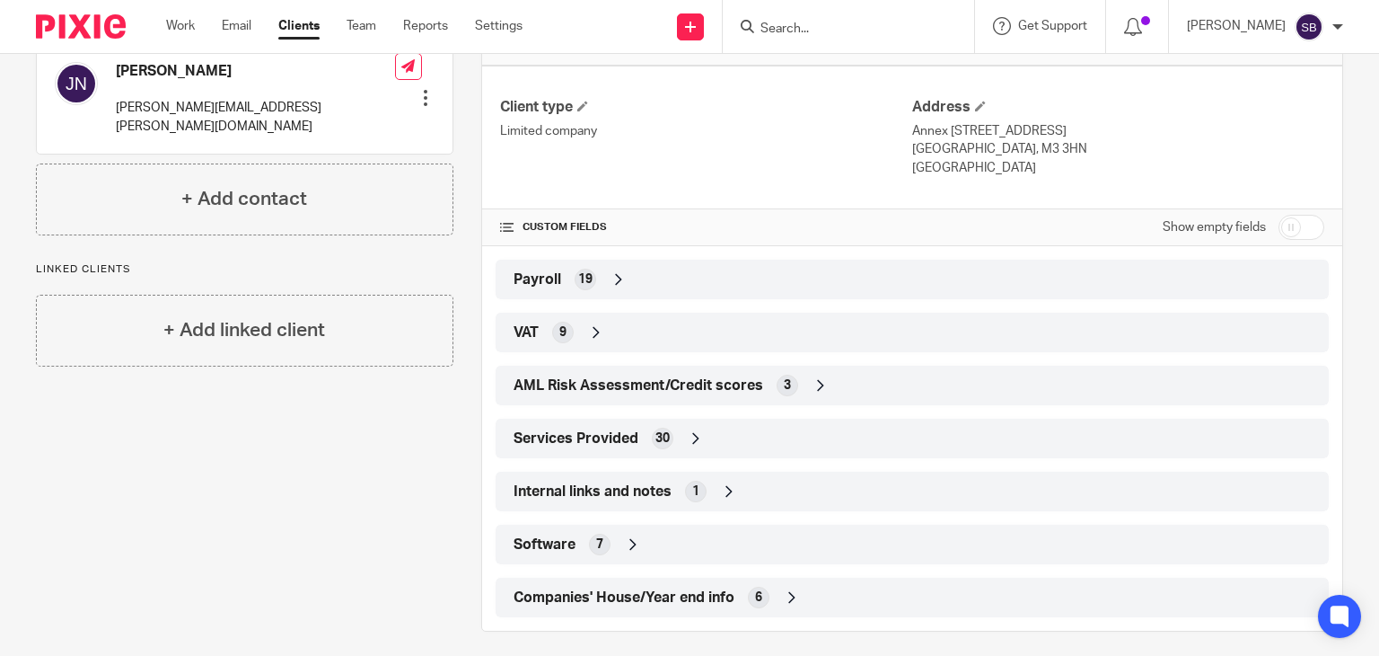
scroll to position [539, 0]
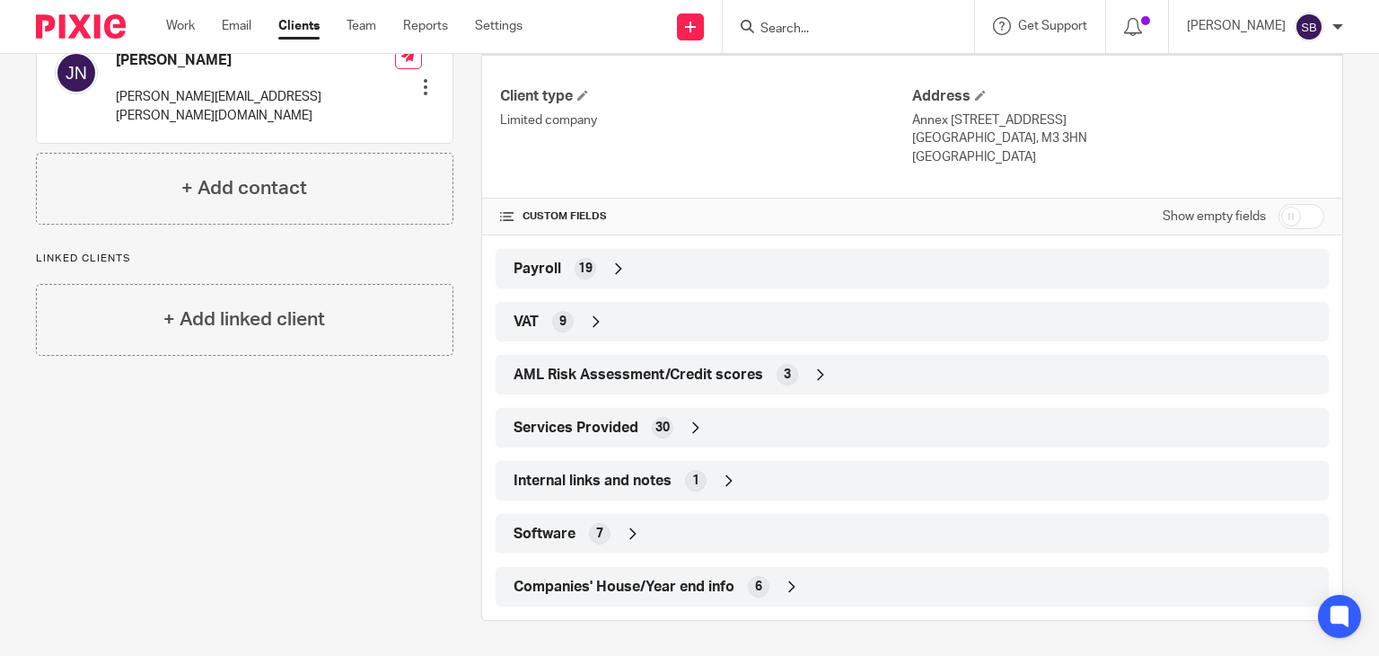
click at [634, 471] on span "Internal links and notes" at bounding box center [593, 480] width 158 height 19
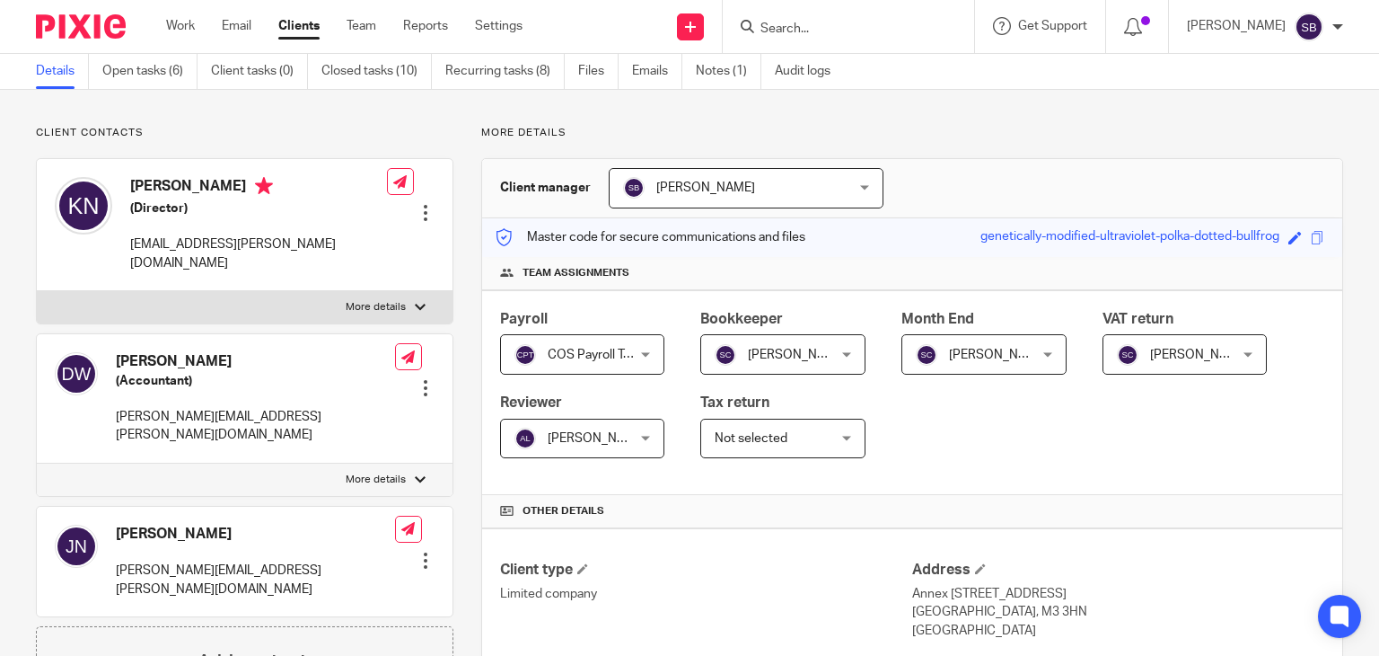
scroll to position [0, 0]
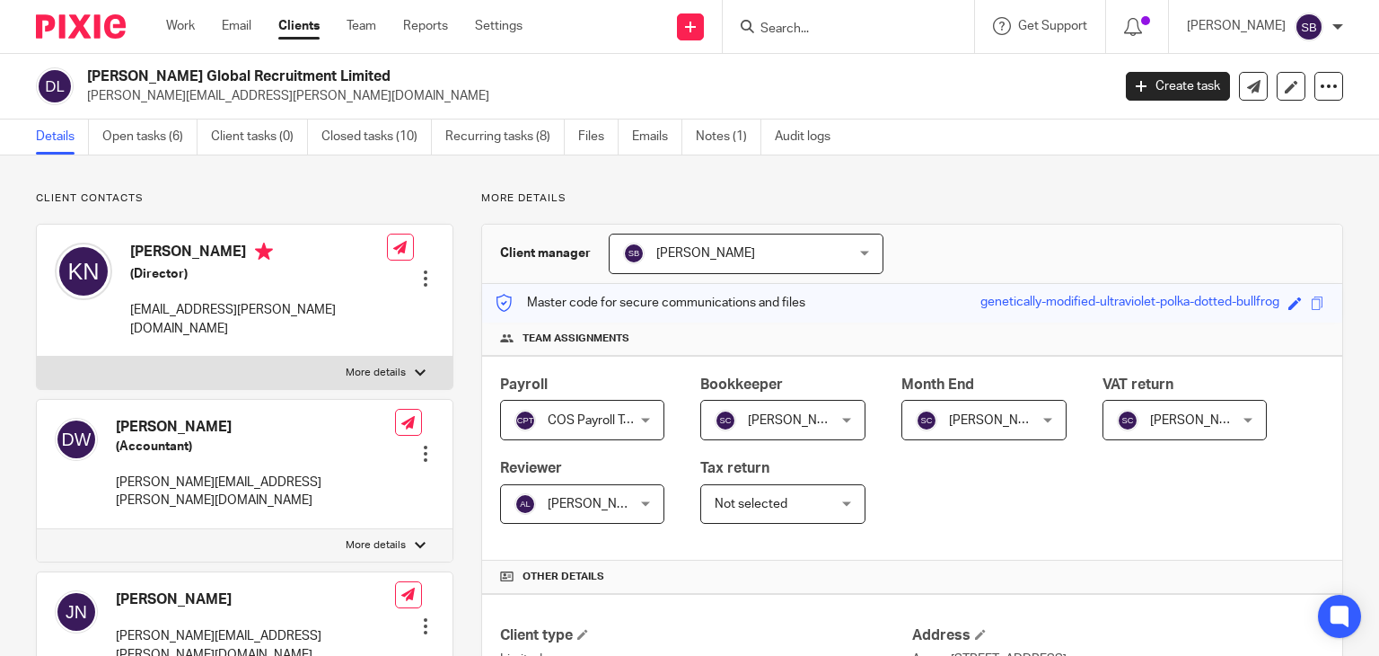
click at [862, 30] on input "Search" at bounding box center [840, 30] width 162 height 16
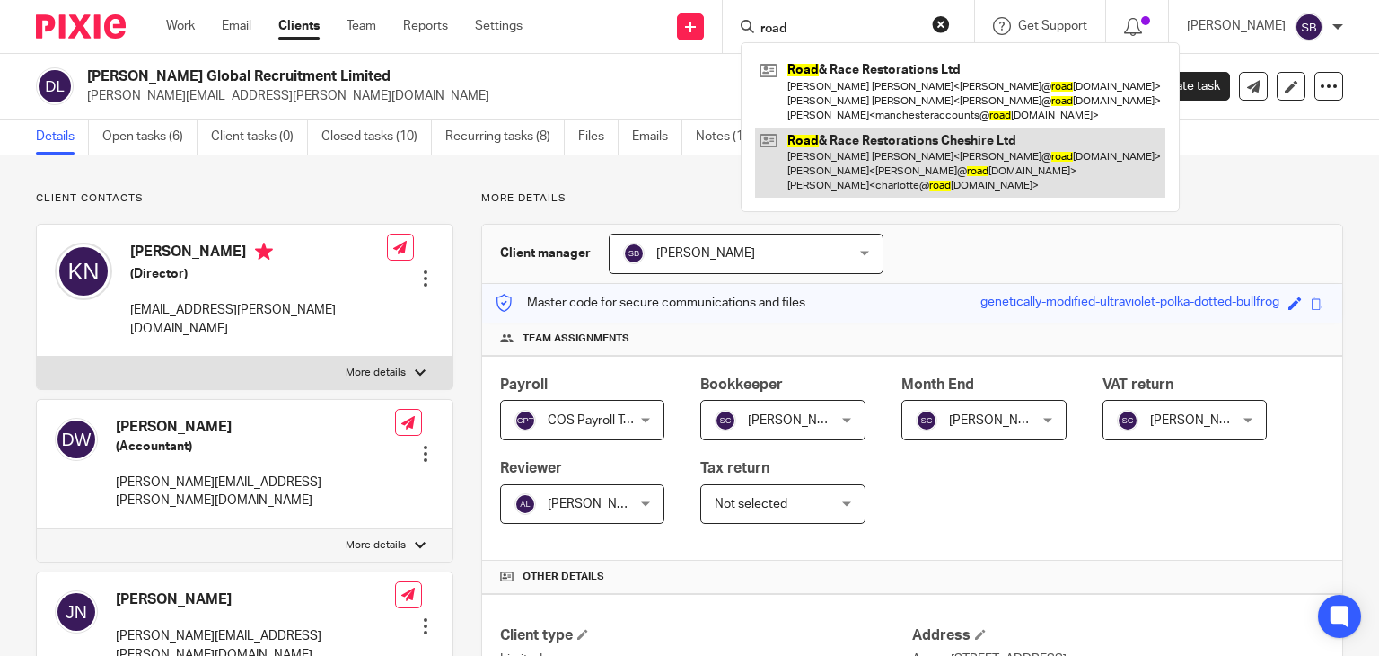
type input "road"
click at [917, 154] on link at bounding box center [960, 163] width 410 height 71
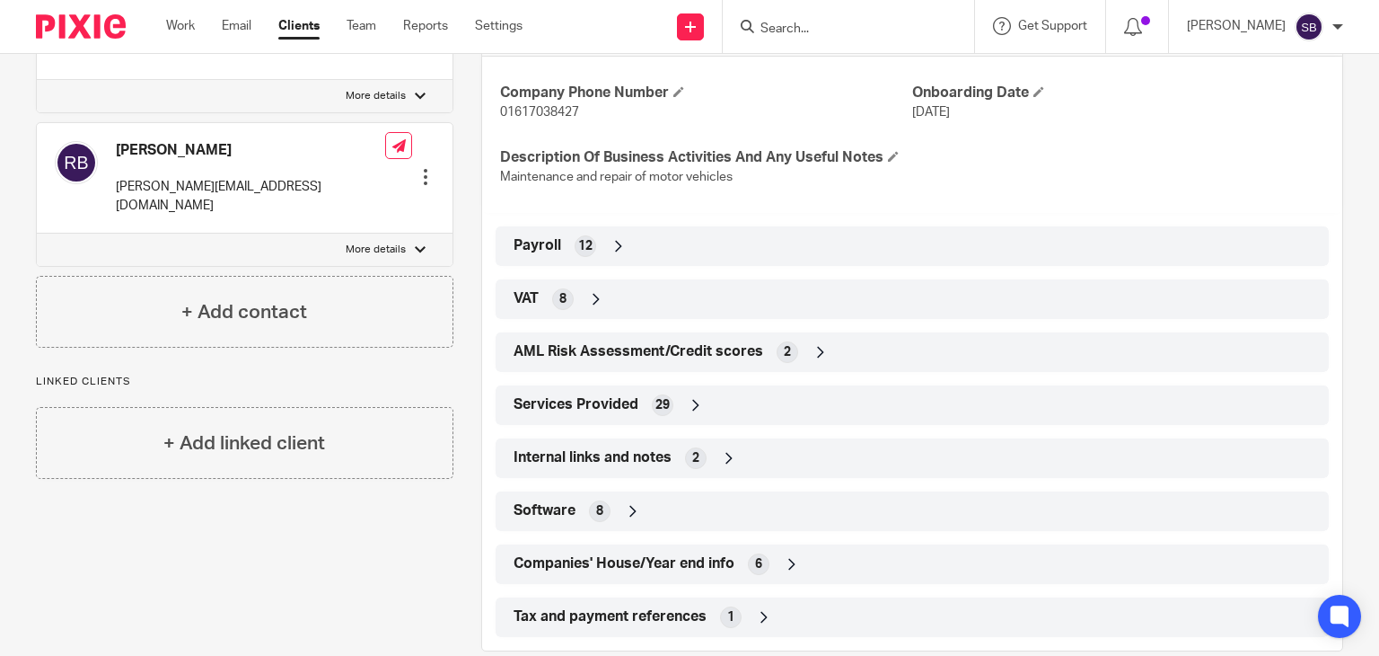
scroll to position [718, 0]
click at [615, 458] on span "Internal links and notes" at bounding box center [593, 456] width 158 height 19
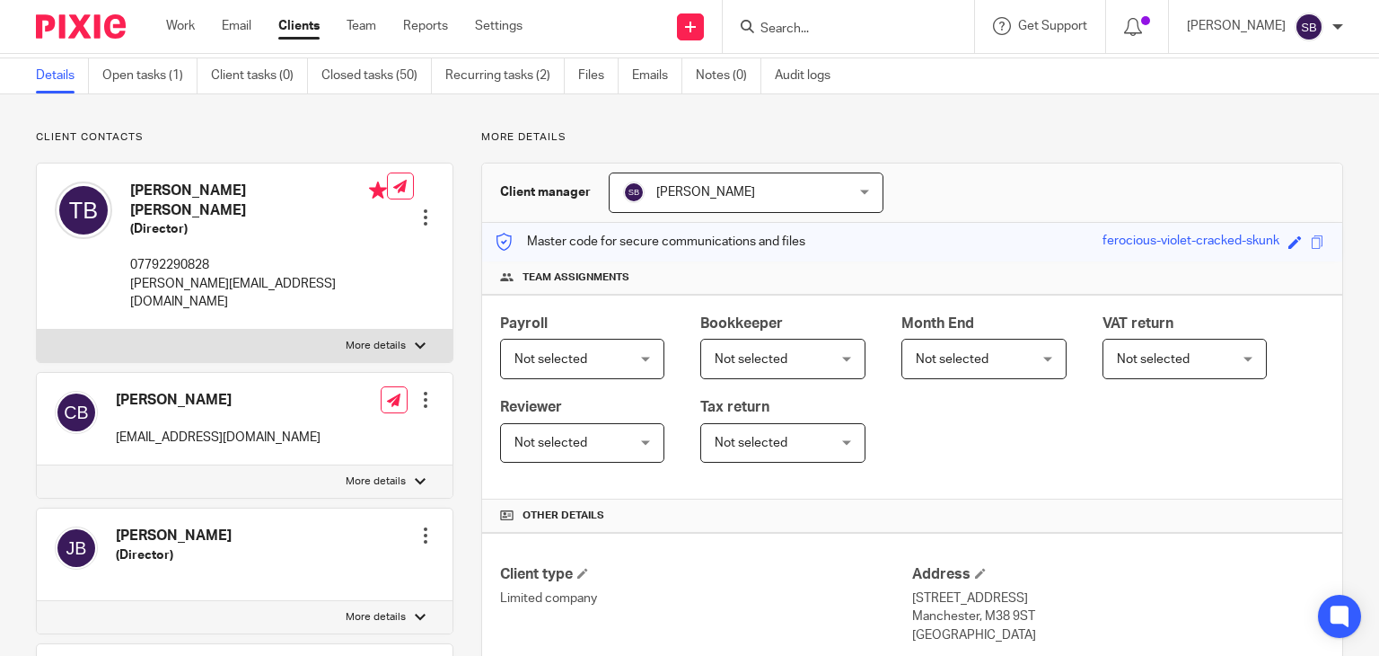
scroll to position [0, 0]
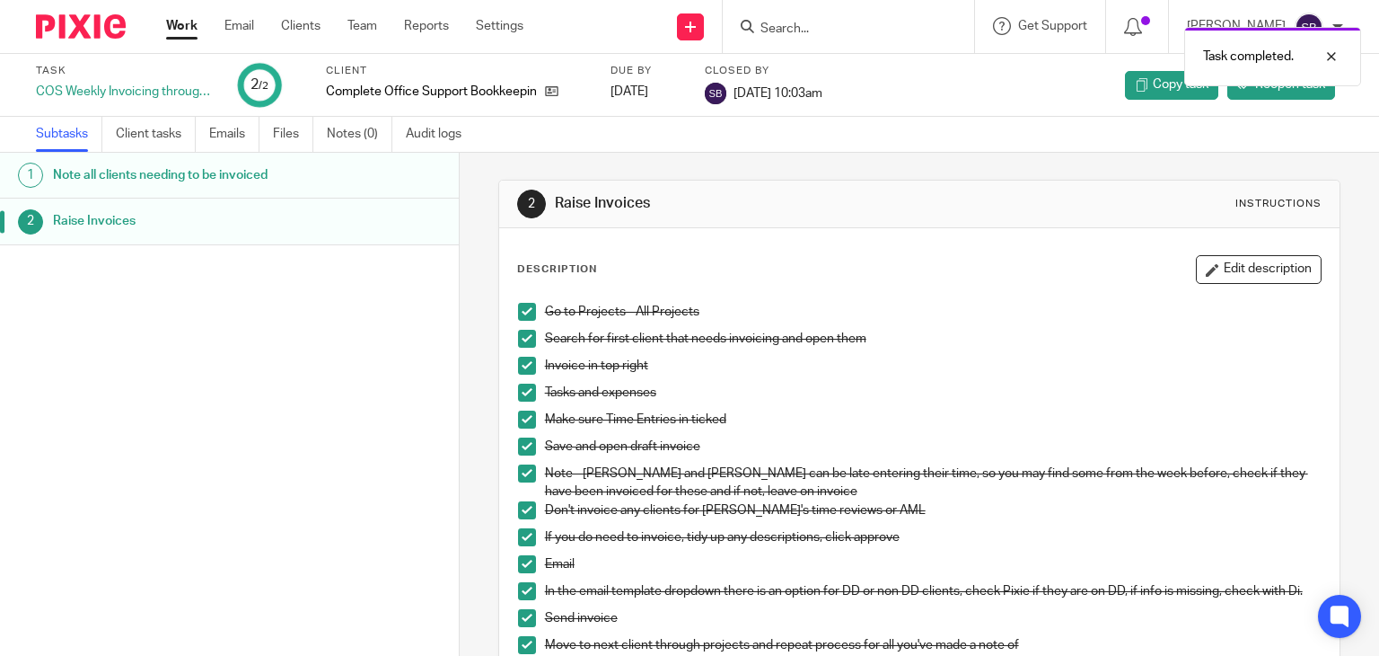
click at [187, 26] on link "Work" at bounding box center [181, 26] width 31 height 18
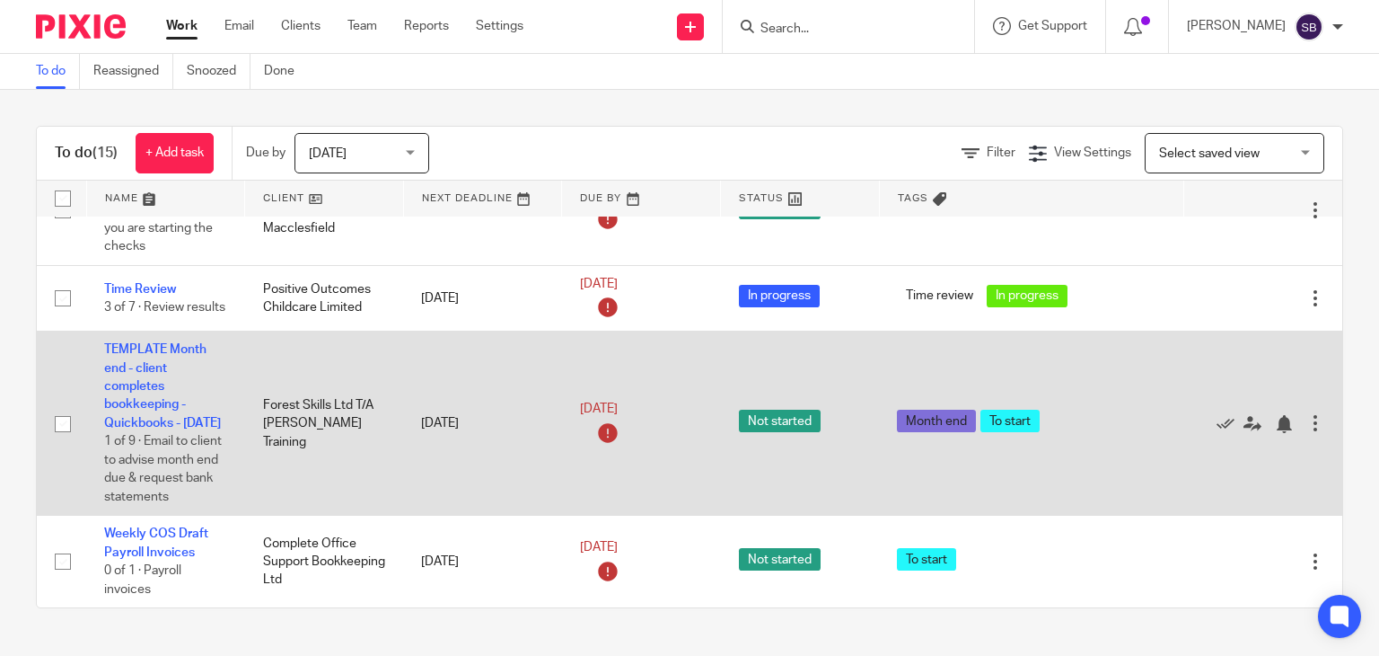
scroll to position [1389, 0]
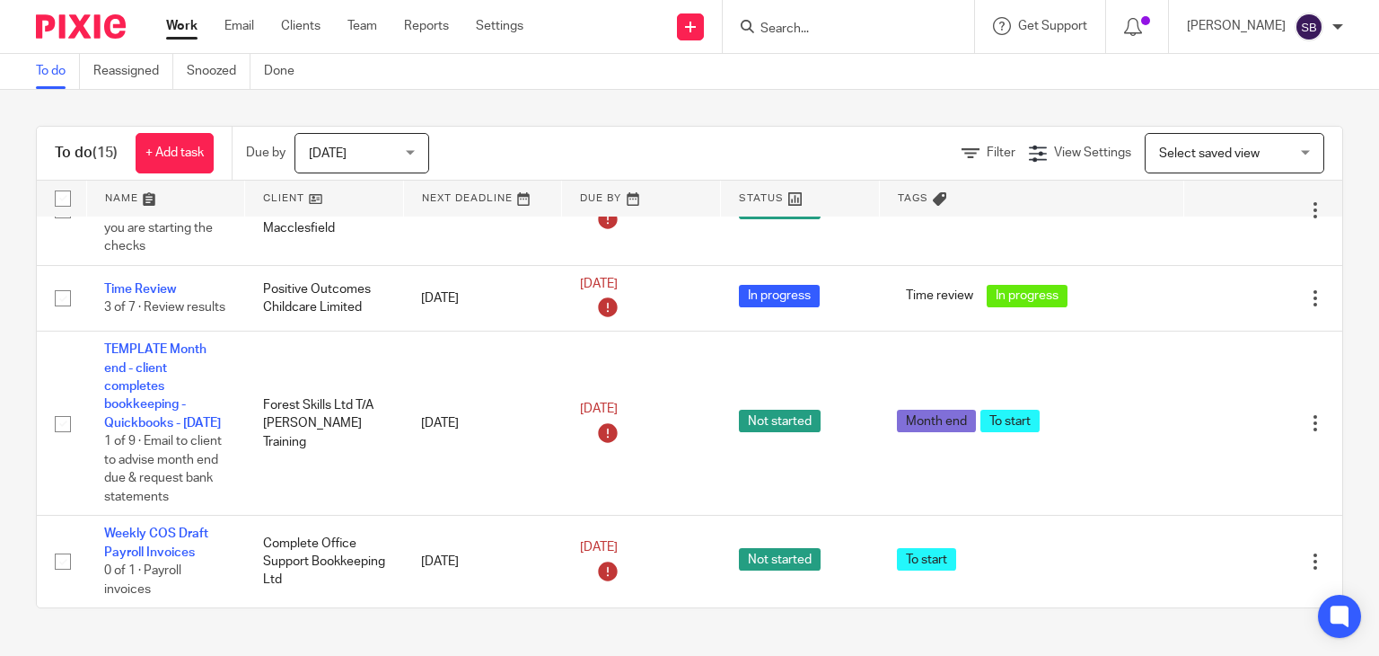
click at [342, 151] on span "[DATE]" at bounding box center [328, 153] width 38 height 13
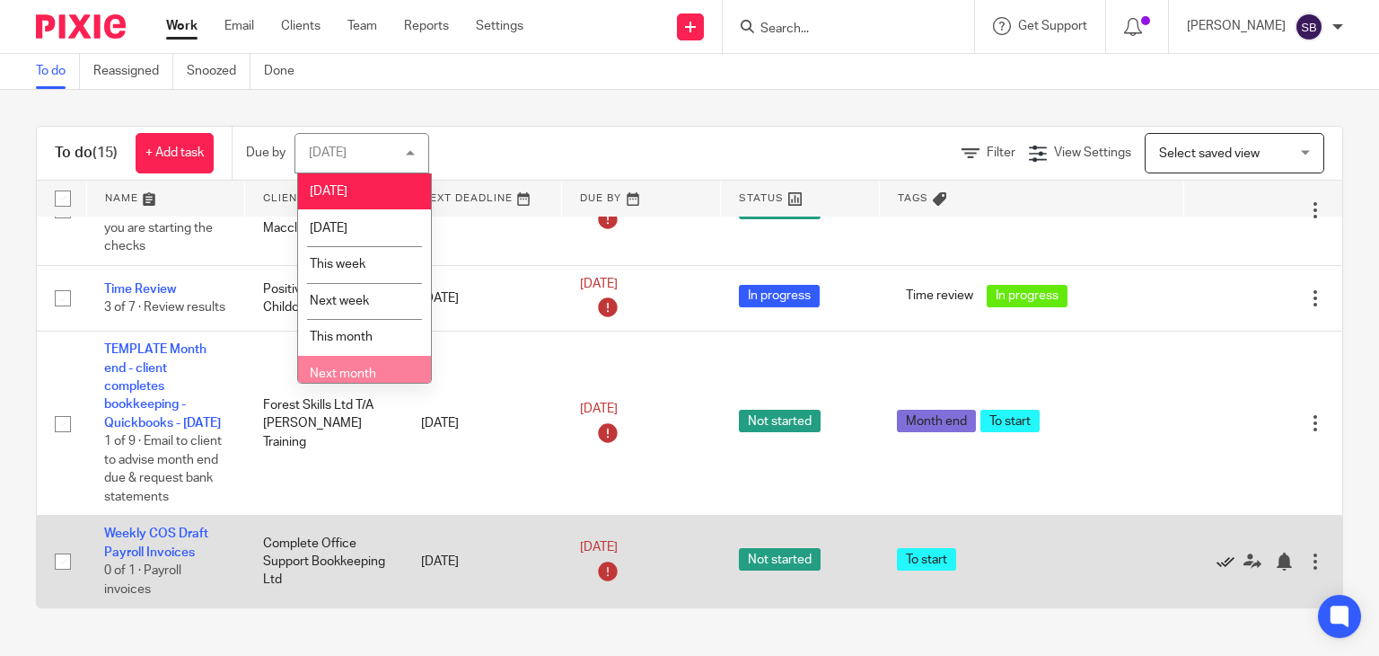
click at [1219, 552] on icon at bounding box center [1226, 561] width 18 height 18
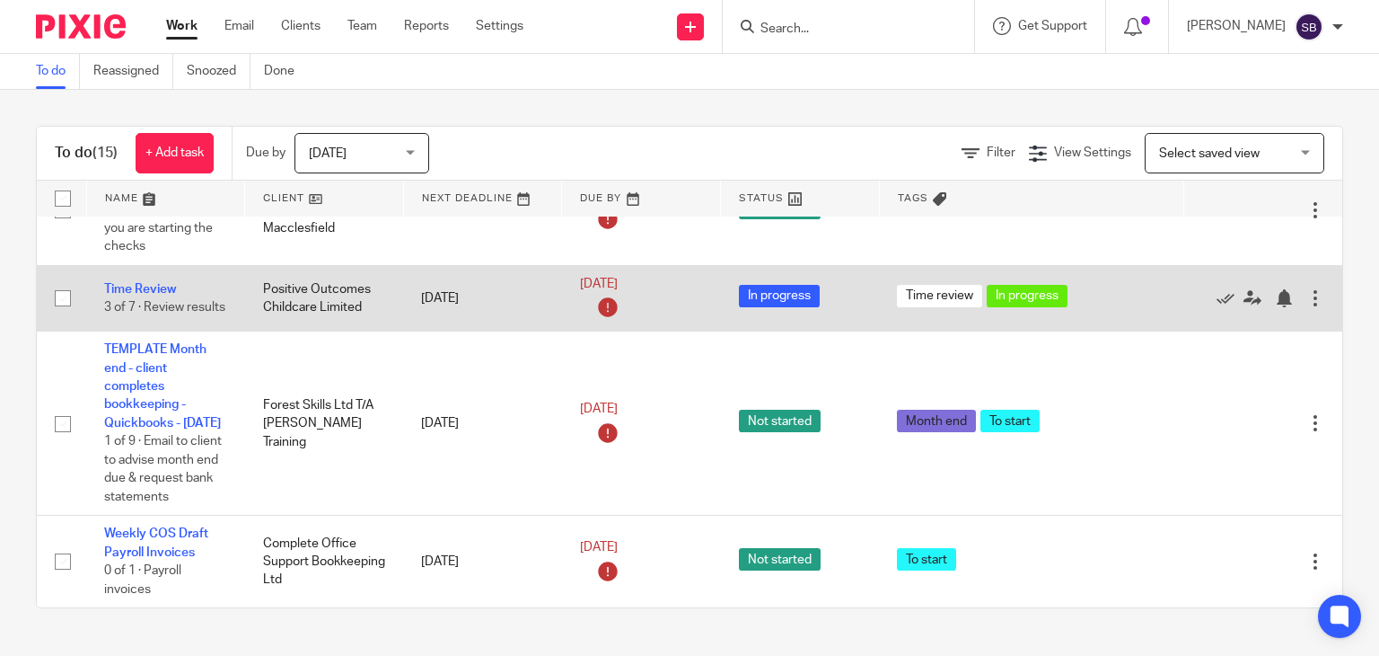
scroll to position [1297, 0]
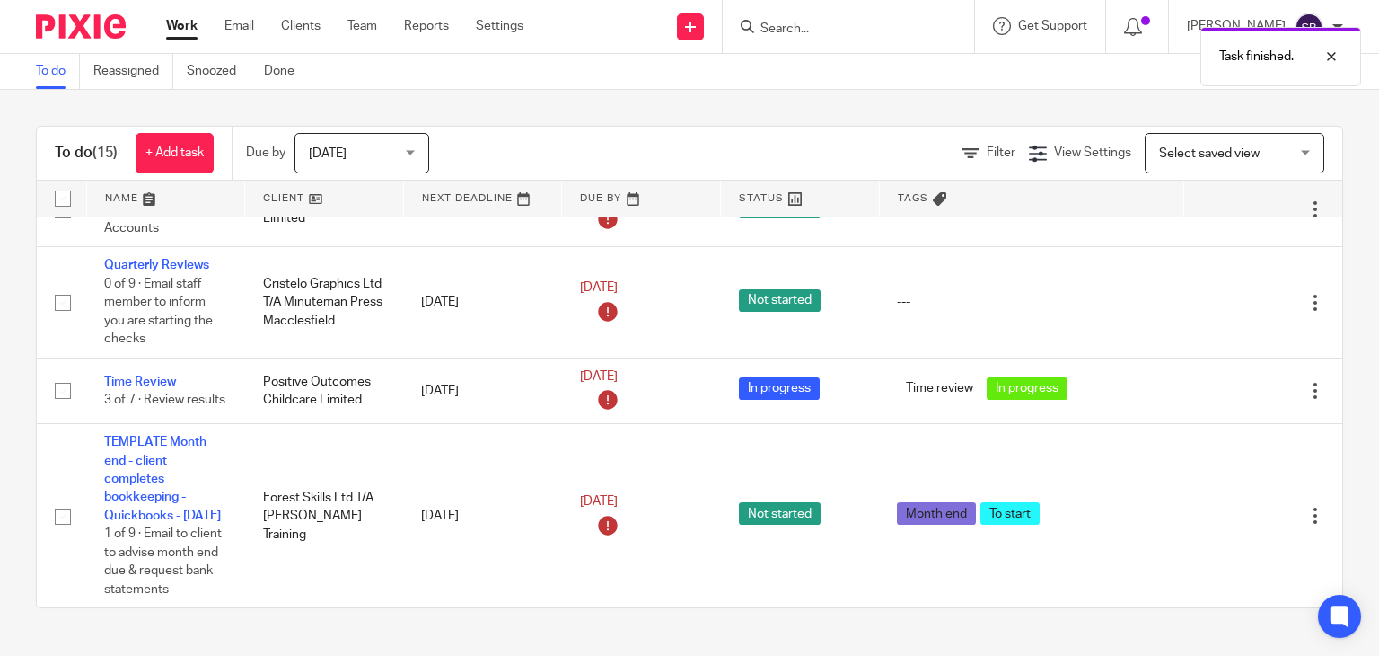
click at [357, 146] on span "Today" at bounding box center [356, 153] width 95 height 38
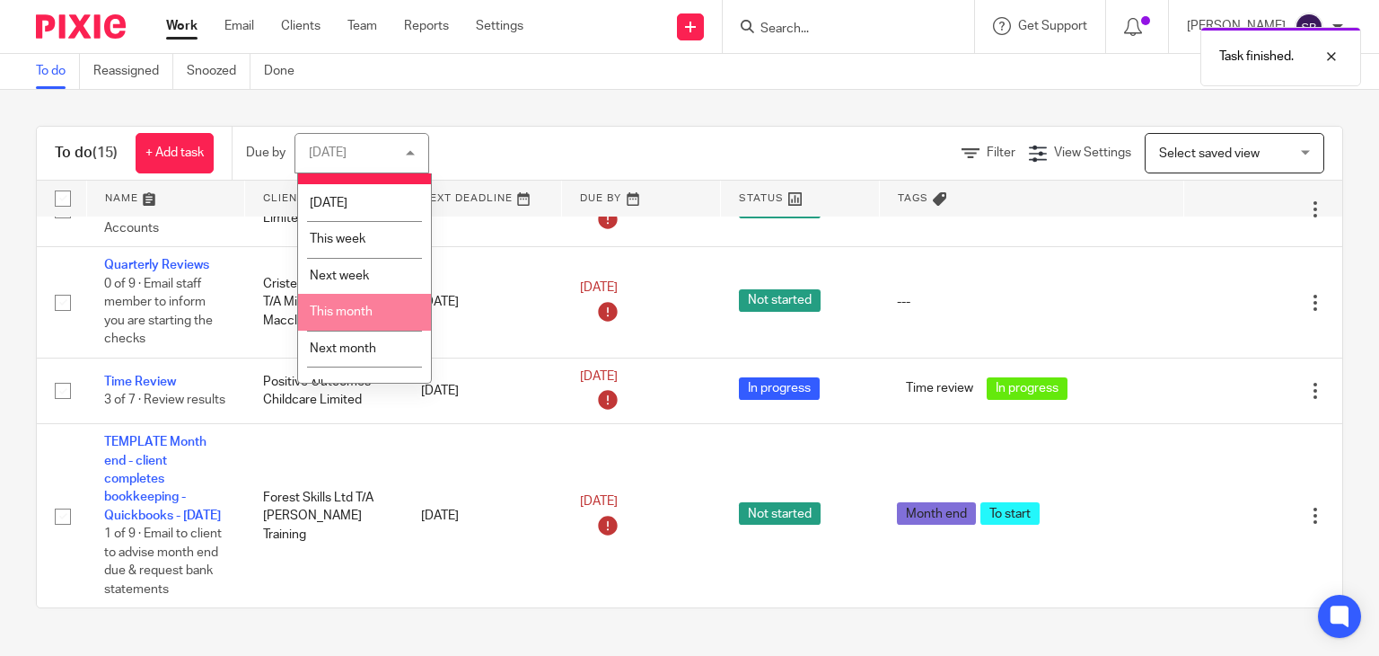
scroll to position [48, 0]
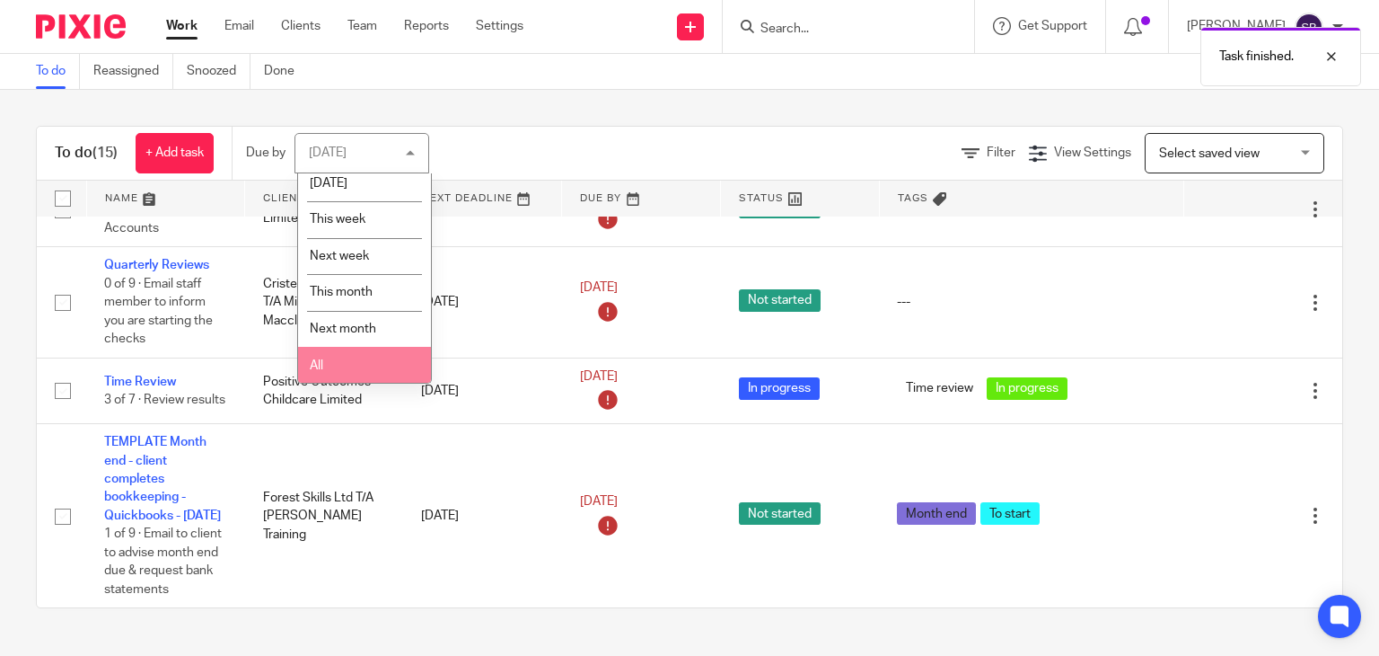
click at [359, 352] on li "All" at bounding box center [364, 365] width 133 height 37
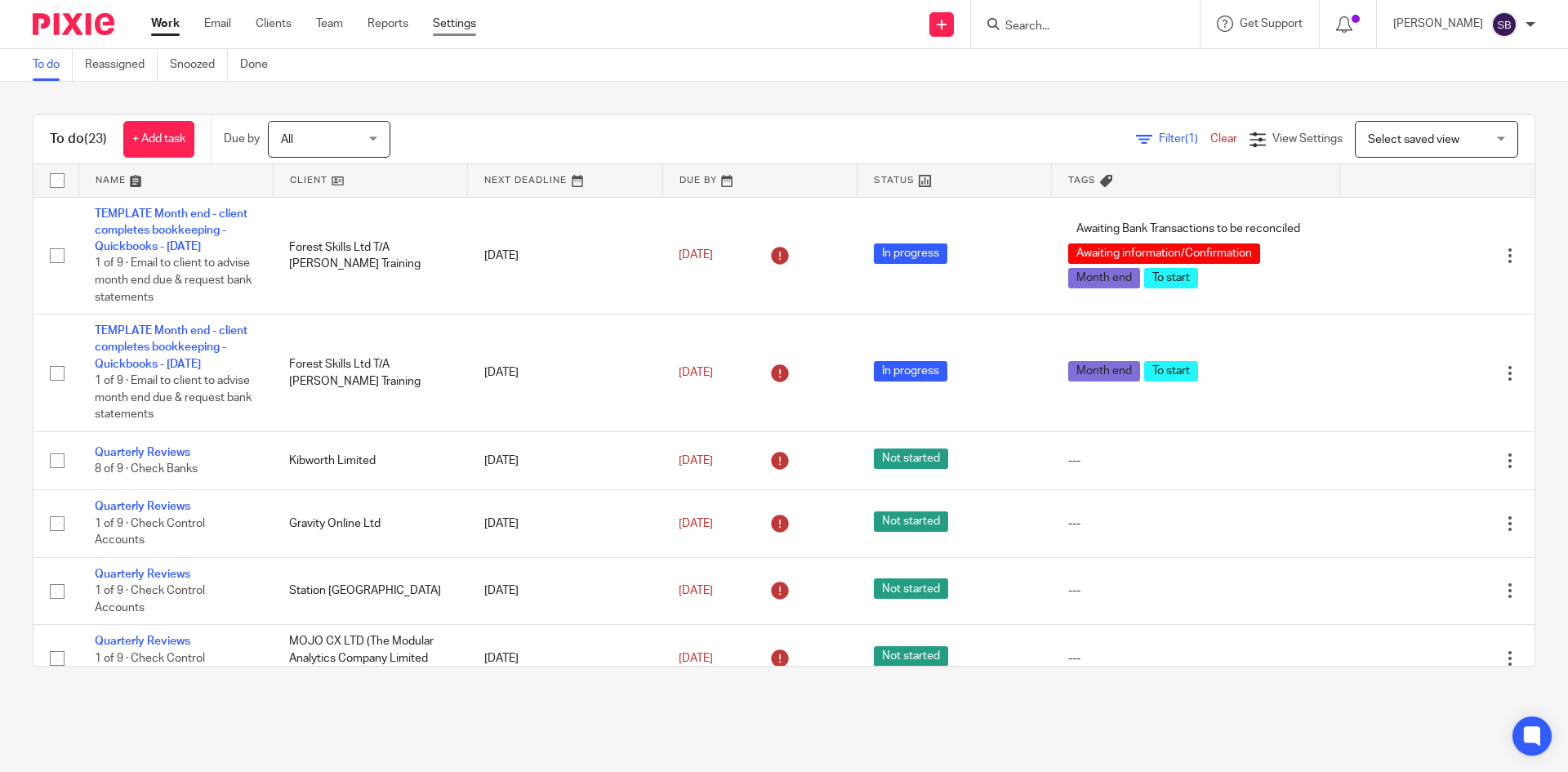
click at [453, 25] on link "Settings" at bounding box center [455, 24] width 44 height 16
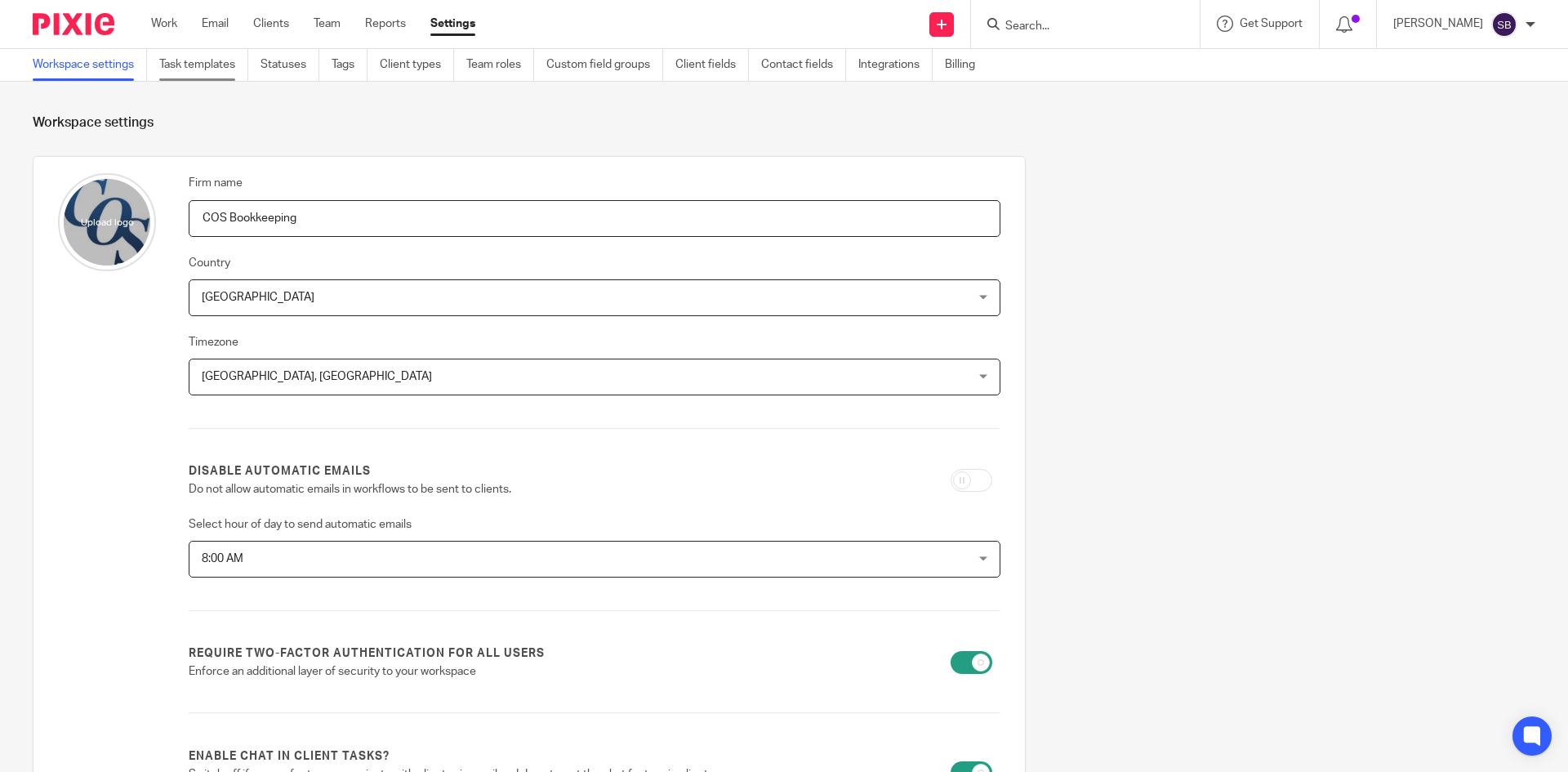
click at [229, 67] on link "Task templates" at bounding box center [204, 65] width 89 height 32
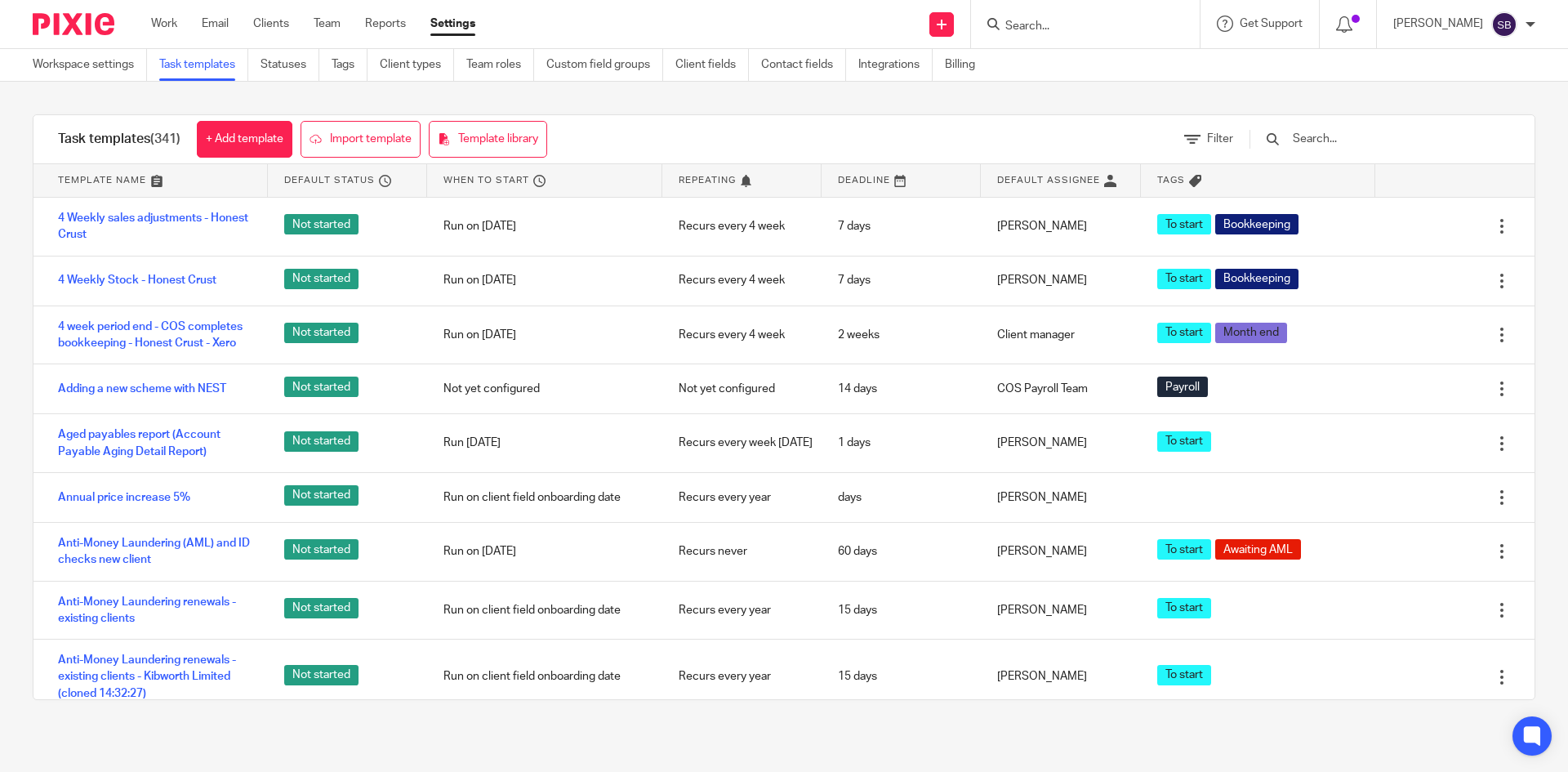
click at [1369, 143] on input "text" at bounding box center [1386, 139] width 190 height 18
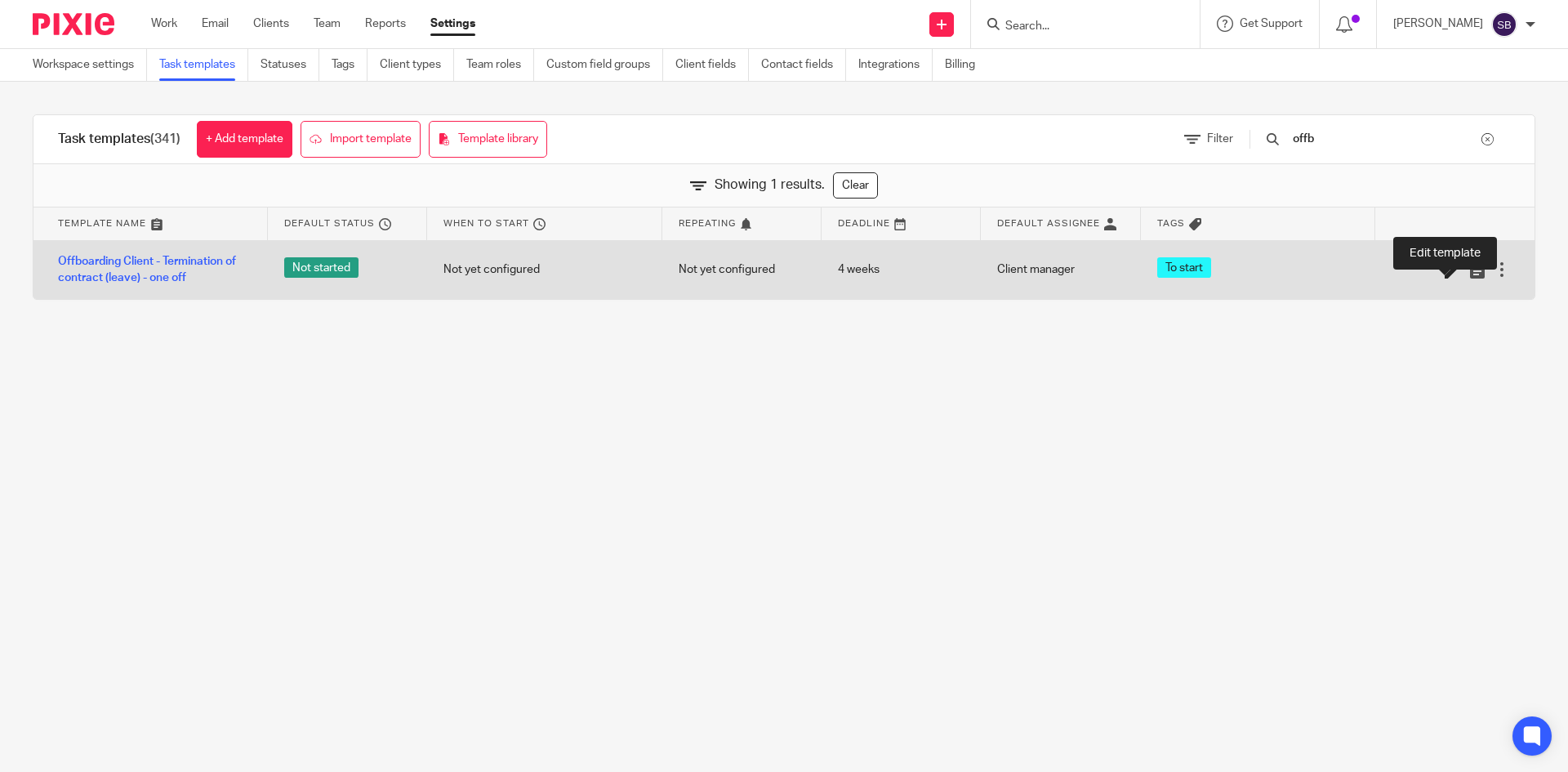
type input "offb"
click at [1445, 272] on icon at bounding box center [1453, 270] width 16 height 16
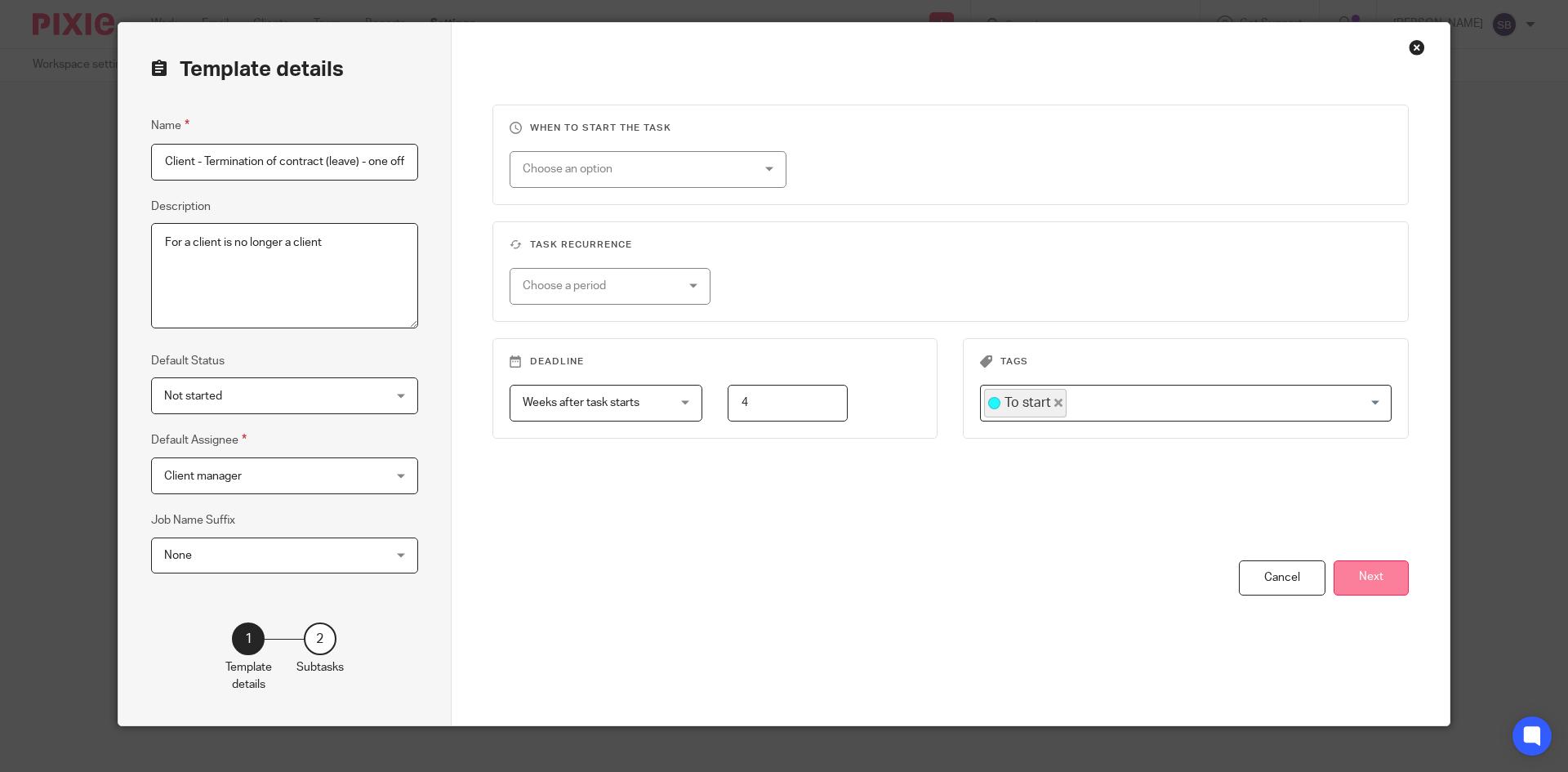
scroll to position [63, 0]
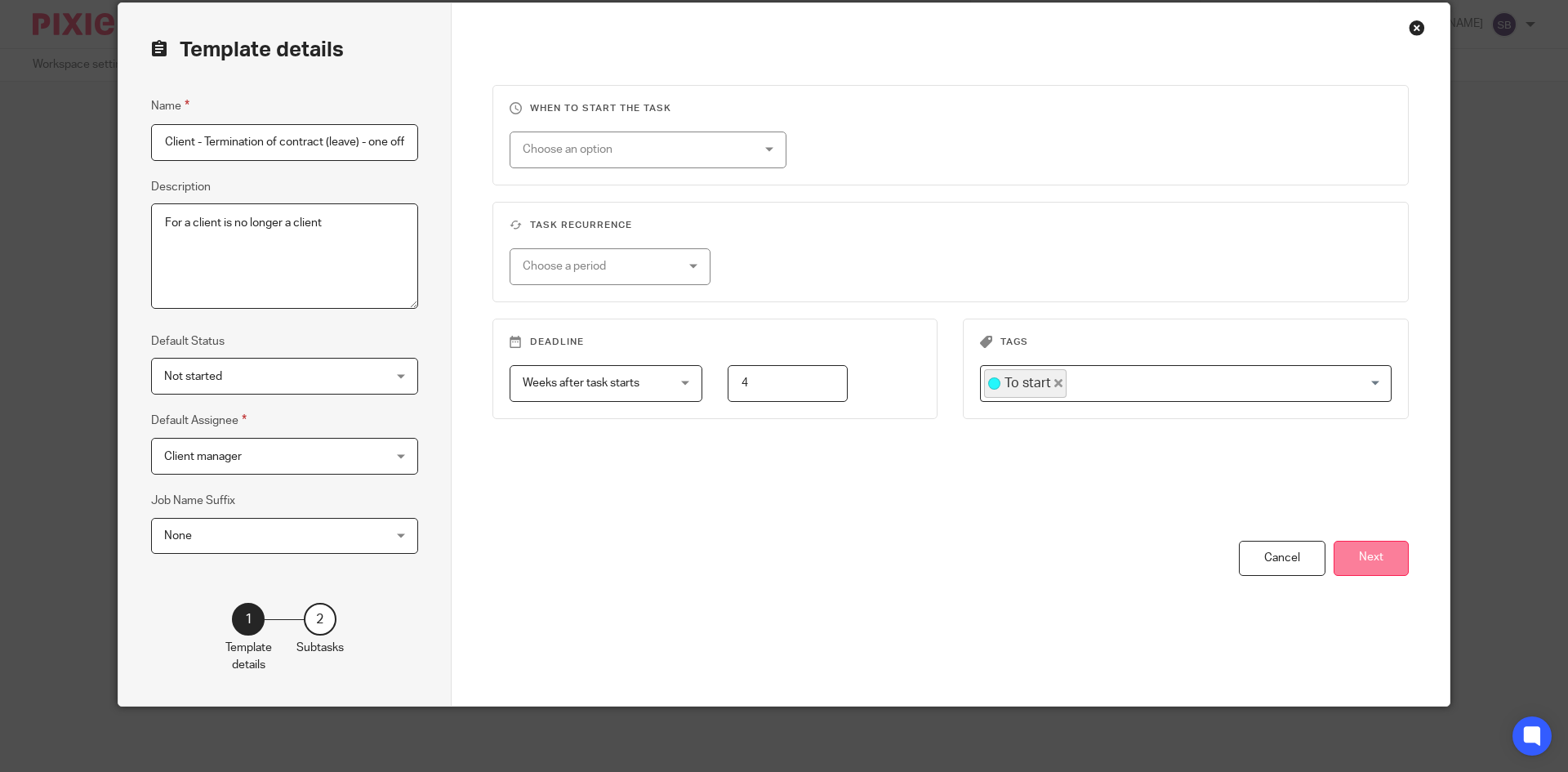
click at [1381, 555] on button "Next" at bounding box center [1372, 558] width 75 height 35
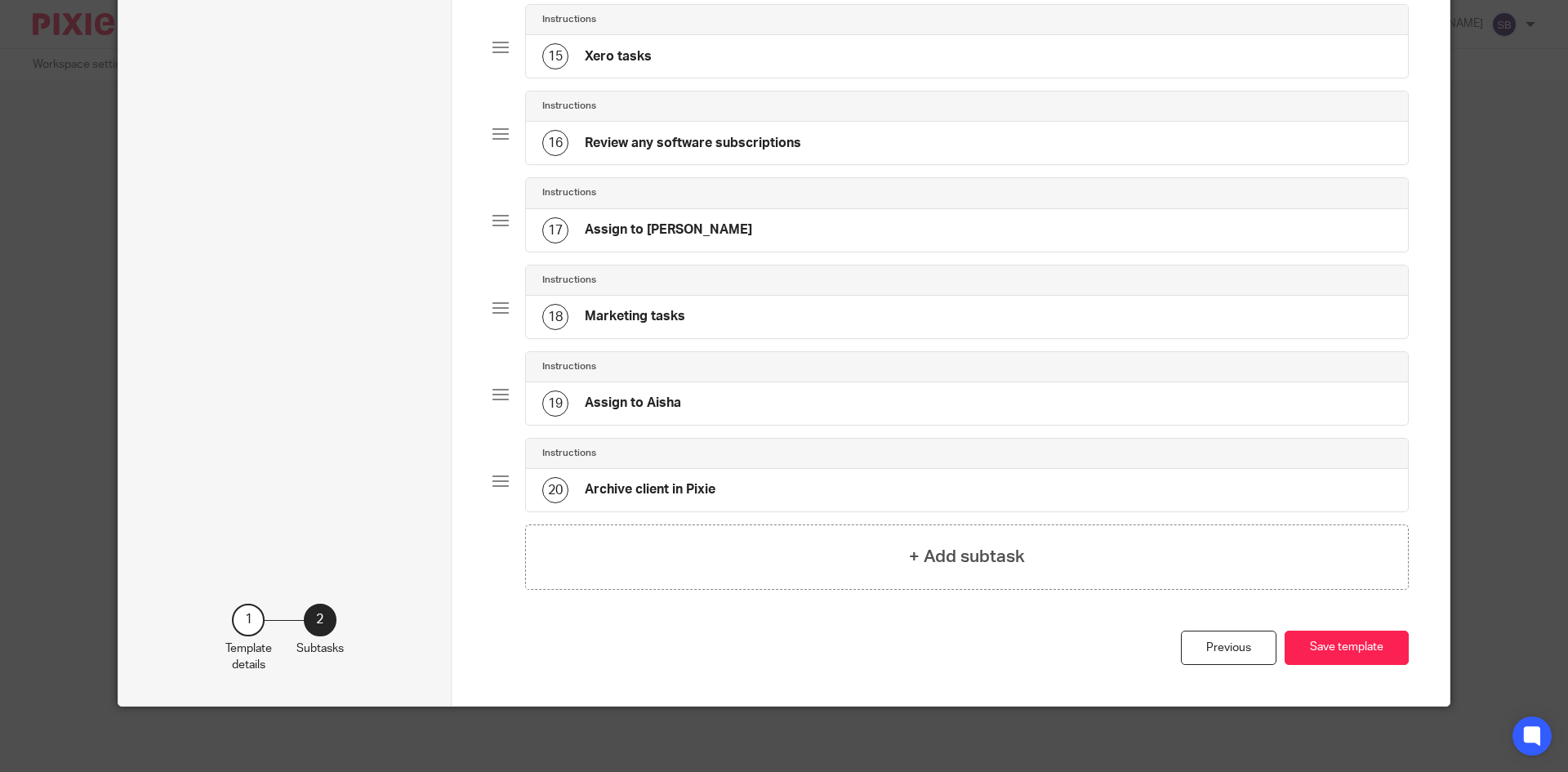
scroll to position [1345, 0]
drag, startPoint x: 773, startPoint y: 565, endPoint x: 763, endPoint y: 566, distance: 10.0
click at [773, 565] on div "+ Add subtask" at bounding box center [967, 557] width 885 height 65
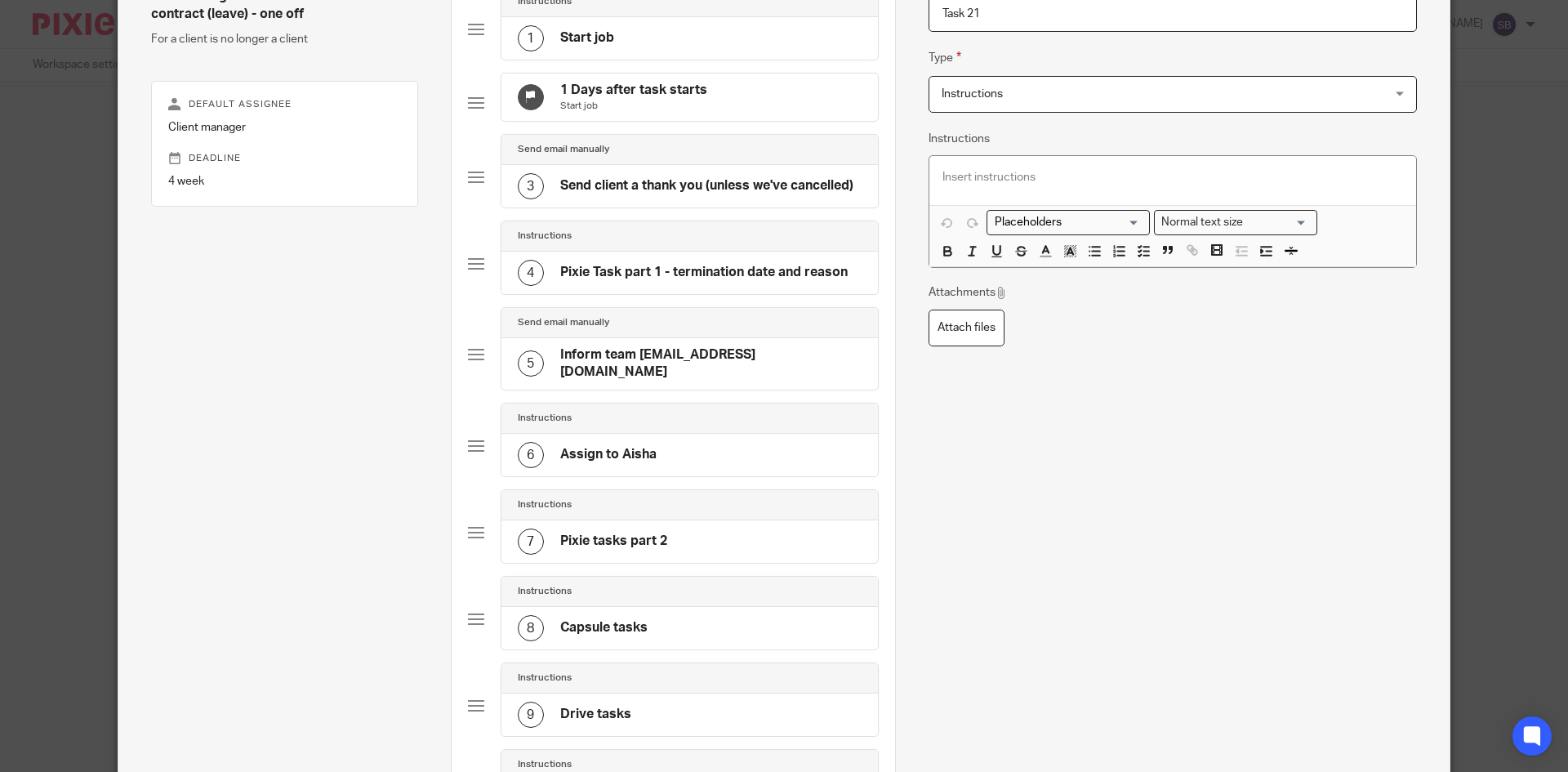
scroll to position [82, 0]
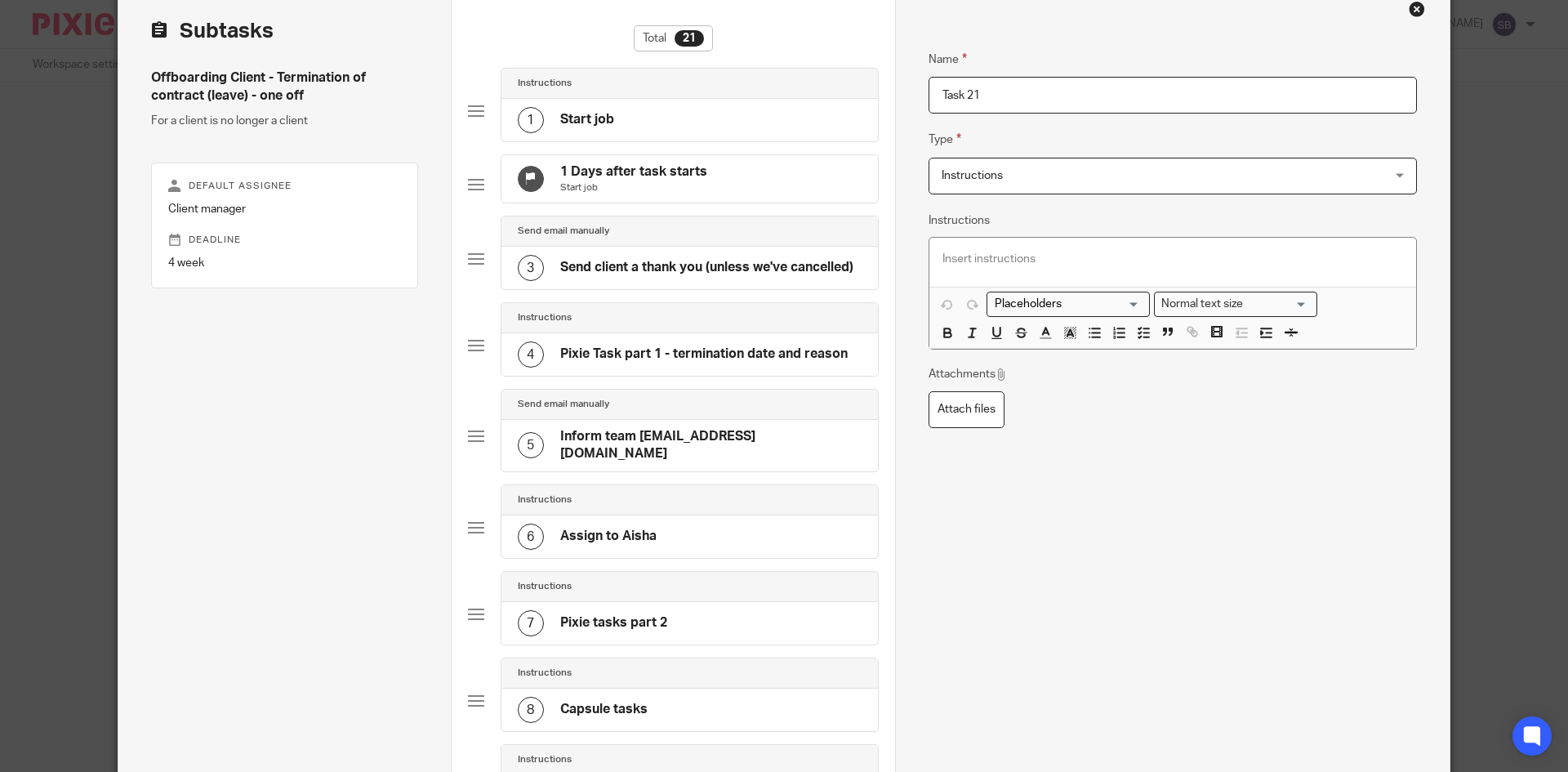
drag, startPoint x: 1010, startPoint y: 92, endPoint x: 881, endPoint y: 97, distance: 129.1
type input "Remove from Xenon"
click at [1019, 253] on p at bounding box center [1172, 259] width 461 height 16
click at [1136, 336] on icon "button" at bounding box center [1143, 332] width 15 height 15
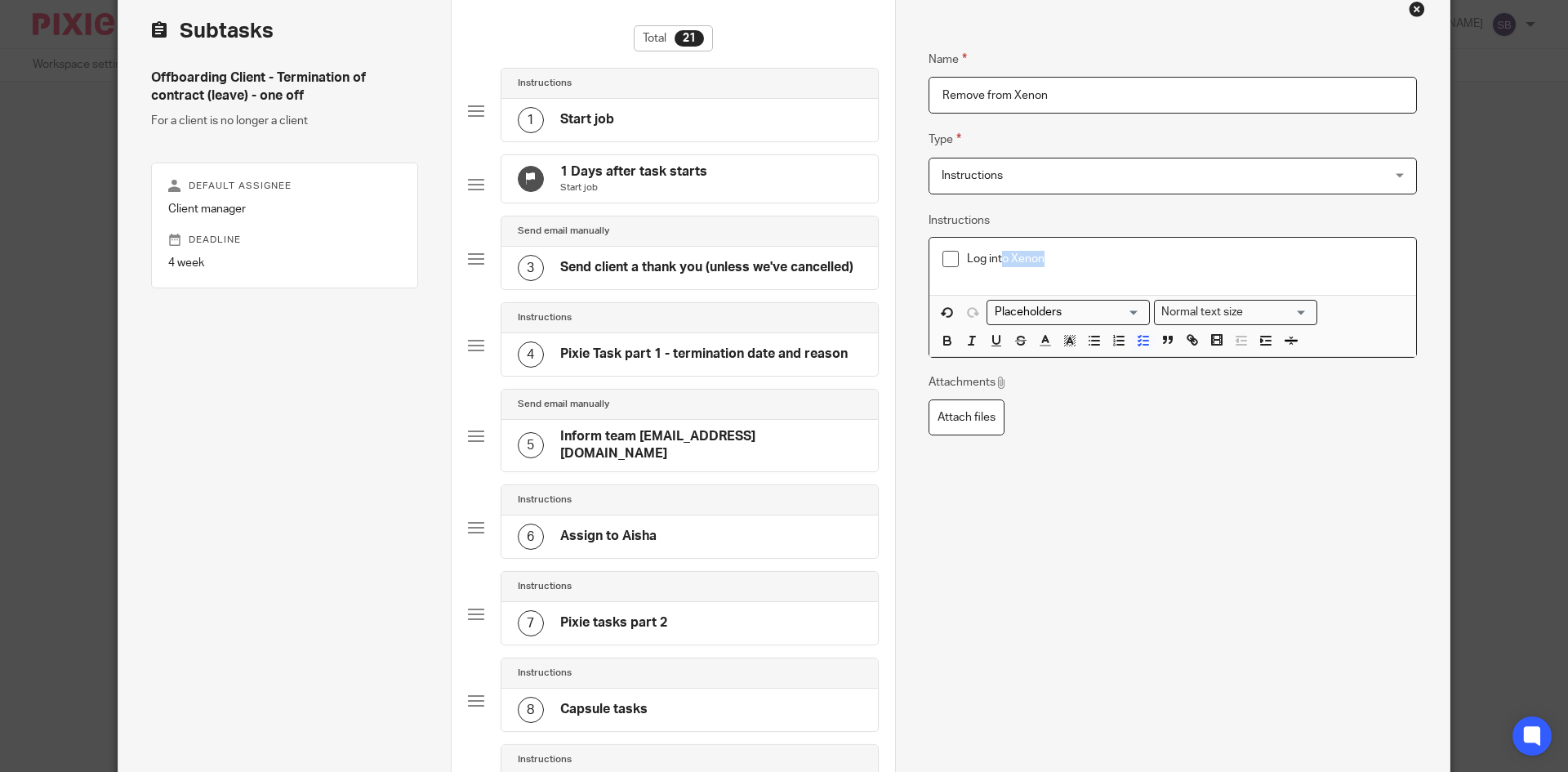
drag, startPoint x: 1054, startPoint y: 264, endPoint x: 985, endPoint y: 265, distance: 69.0
click at [985, 265] on p "Log into Xenon" at bounding box center [1185, 259] width 437 height 16
click at [1064, 256] on p "Log into Xenon" at bounding box center [1185, 259] width 437 height 16
drag, startPoint x: 1040, startPoint y: 258, endPoint x: 961, endPoint y: 256, distance: 79.0
click at [967, 256] on p "Log into Xenon" at bounding box center [1185, 259] width 437 height 16
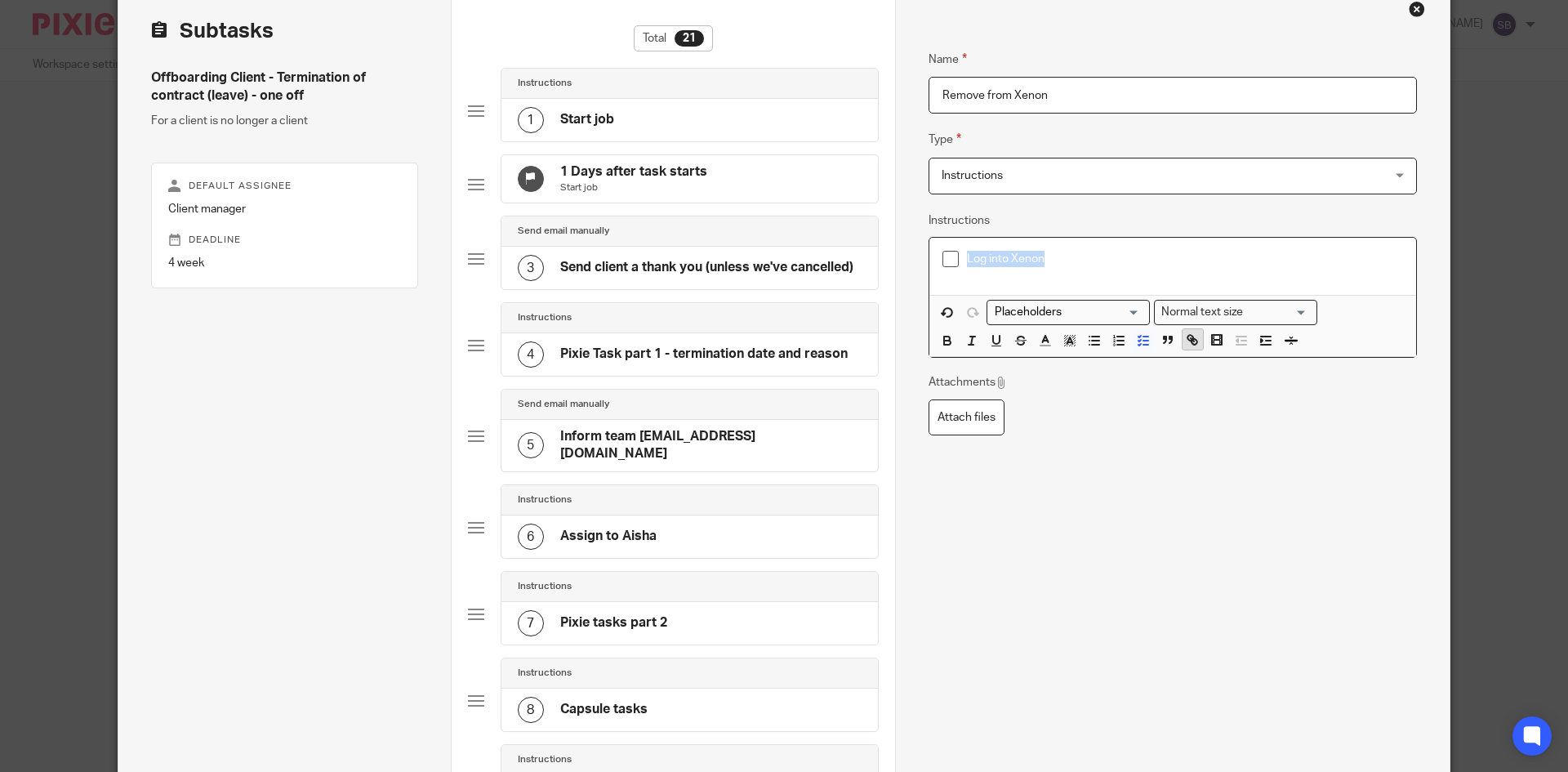
click at [1189, 337] on icon "button" at bounding box center [1192, 340] width 15 height 15
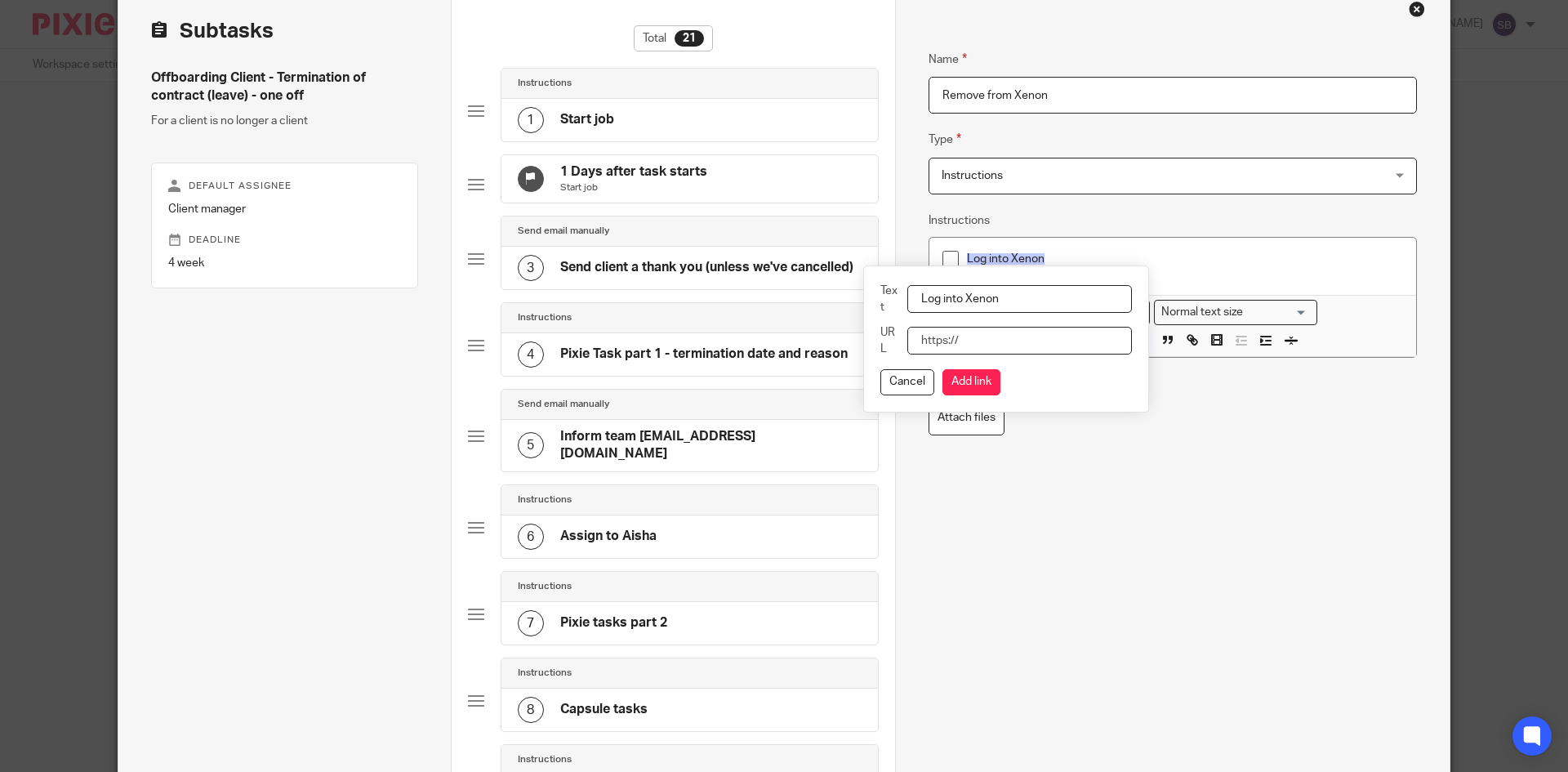
paste input "https://app.xenonconnect.com/dashboard/?"
type input "https://app.xenonconnect.com/dashboard/?"
click at [958, 381] on button "Add link" at bounding box center [971, 382] width 58 height 26
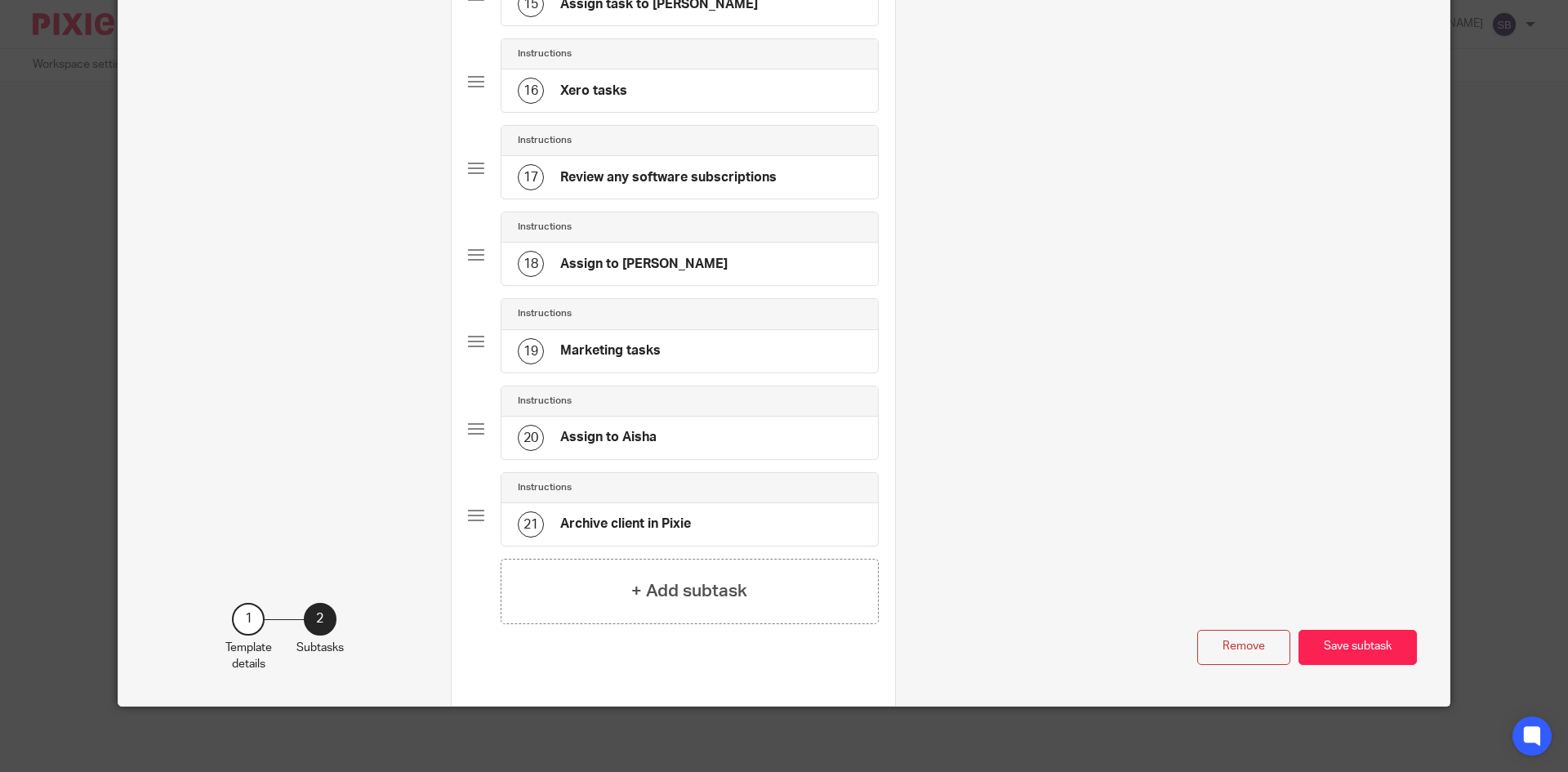
scroll to position [1398, 0]
click at [1352, 653] on button "Save subtask" at bounding box center [1358, 647] width 118 height 35
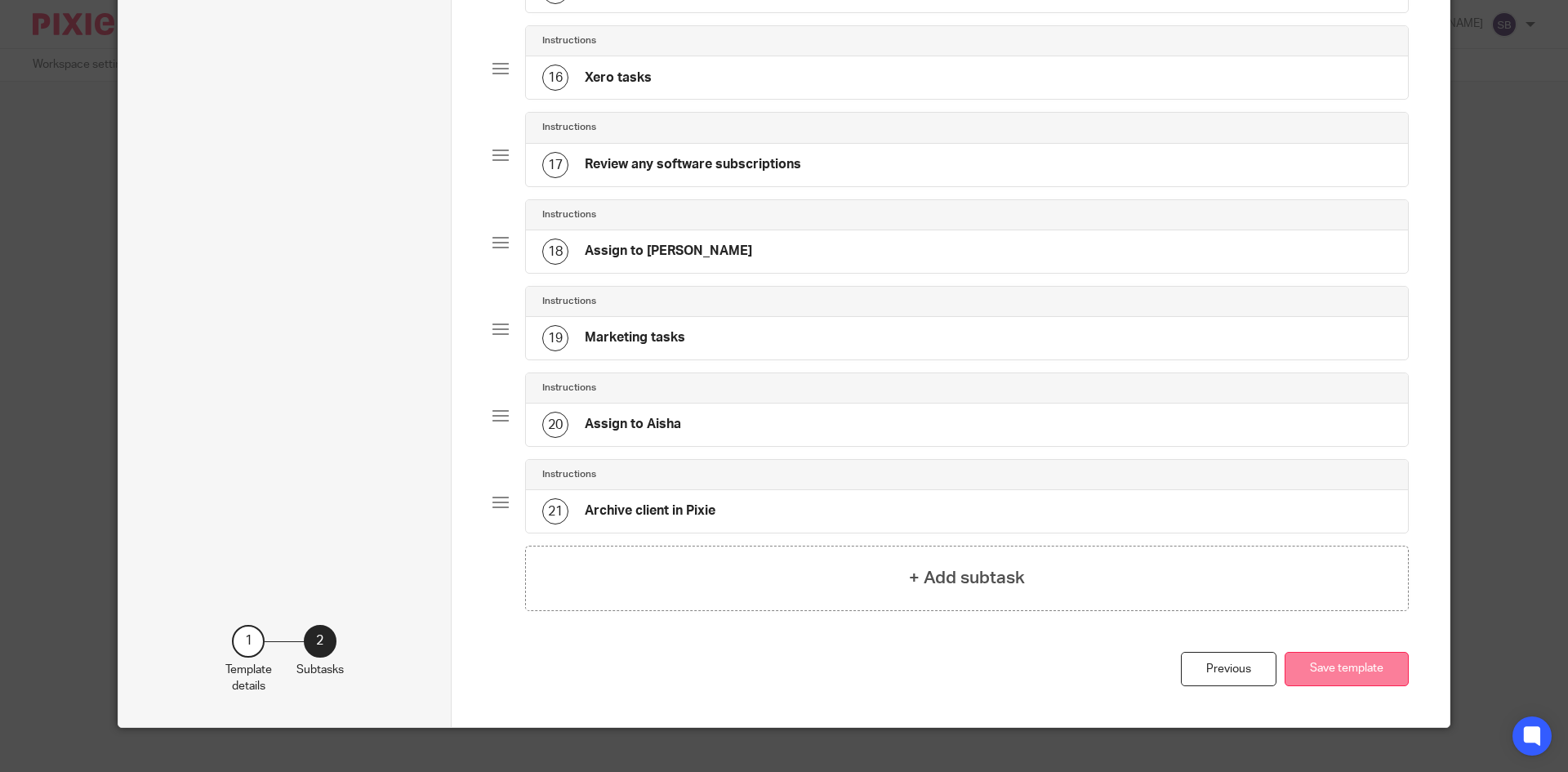
click at [1349, 685] on button "Save template" at bounding box center [1347, 669] width 125 height 35
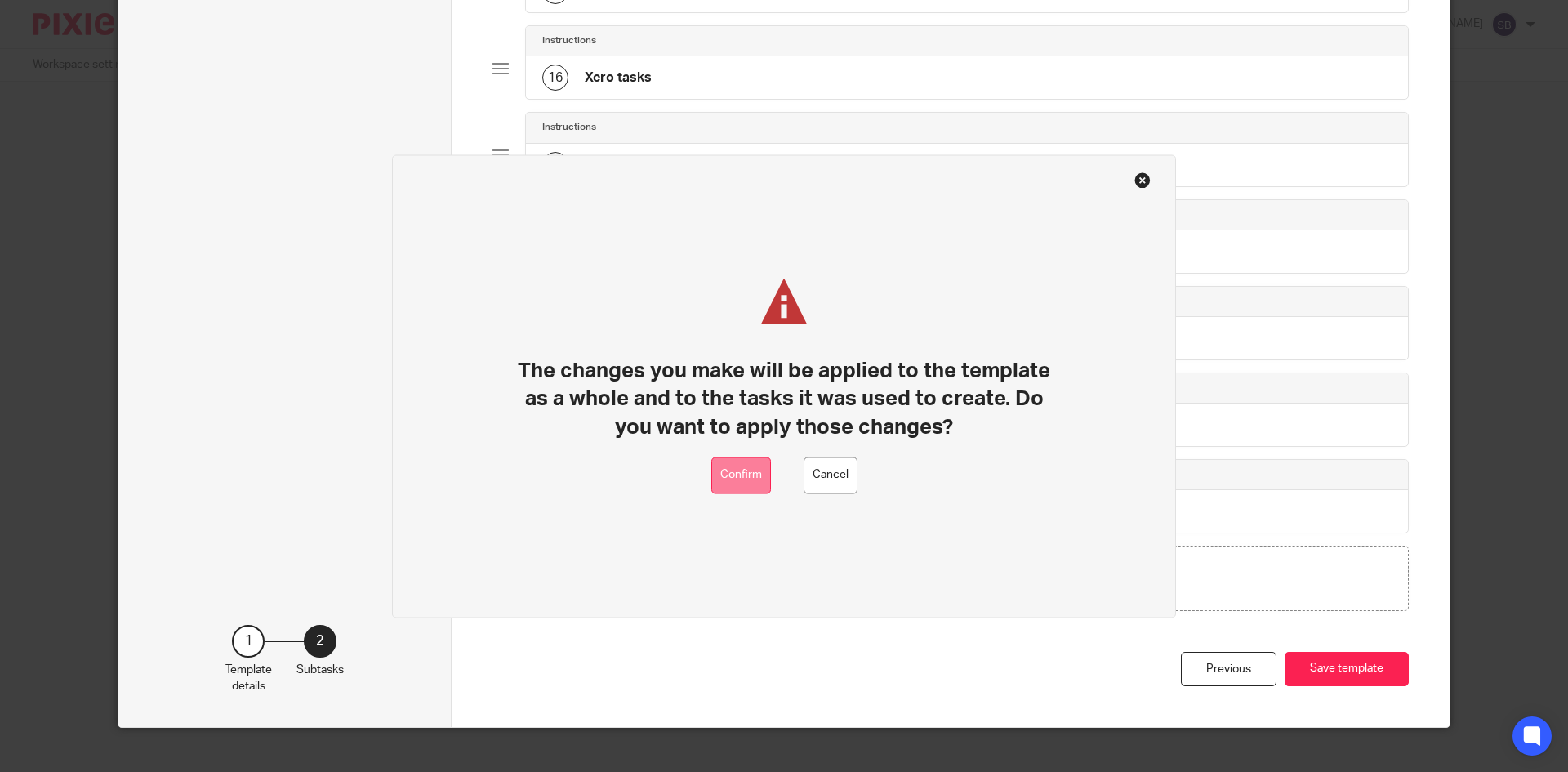
click at [751, 476] on button "Confirm" at bounding box center [741, 475] width 60 height 36
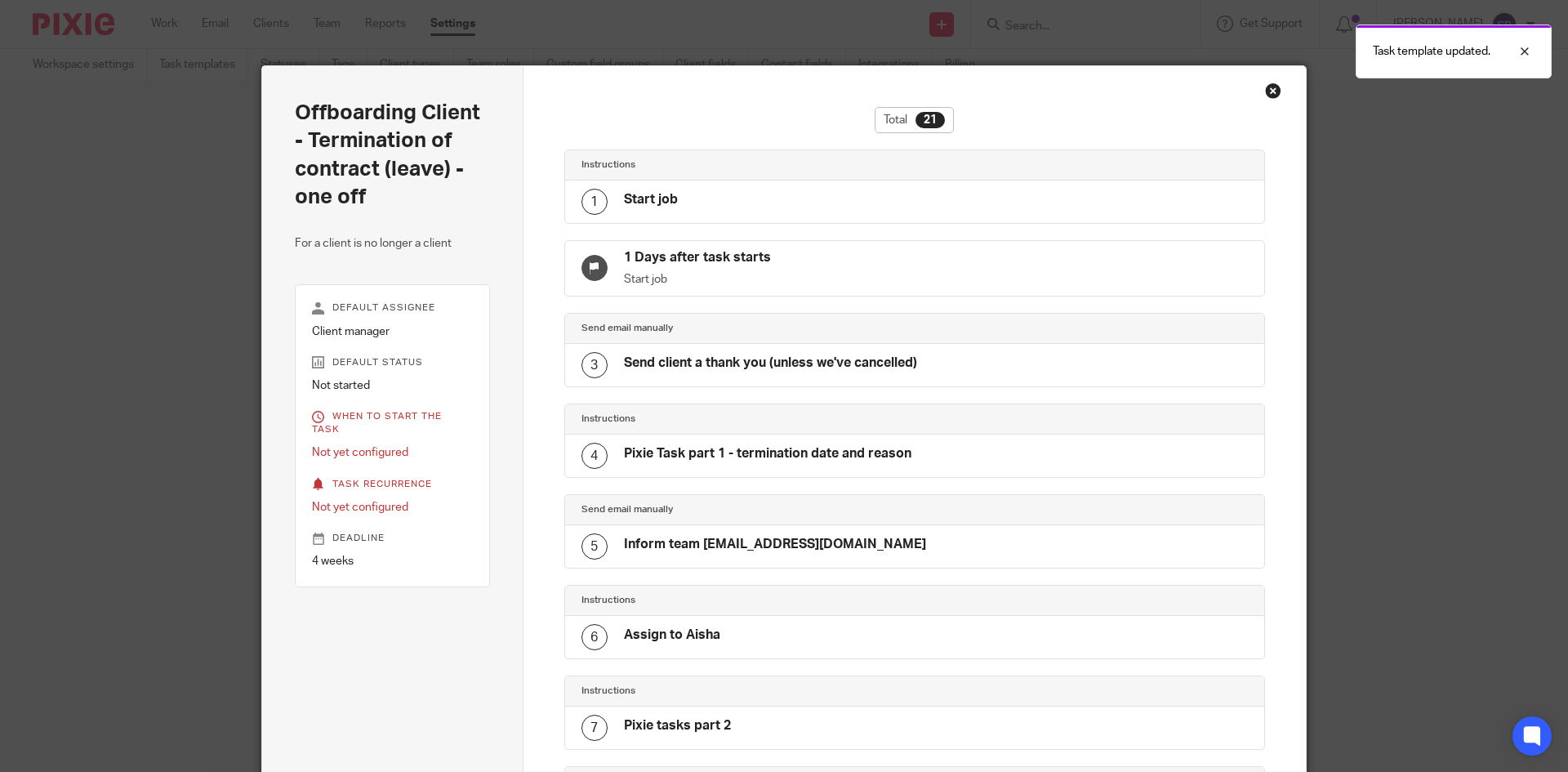
click at [1267, 93] on div "Close this dialog window" at bounding box center [1273, 91] width 16 height 16
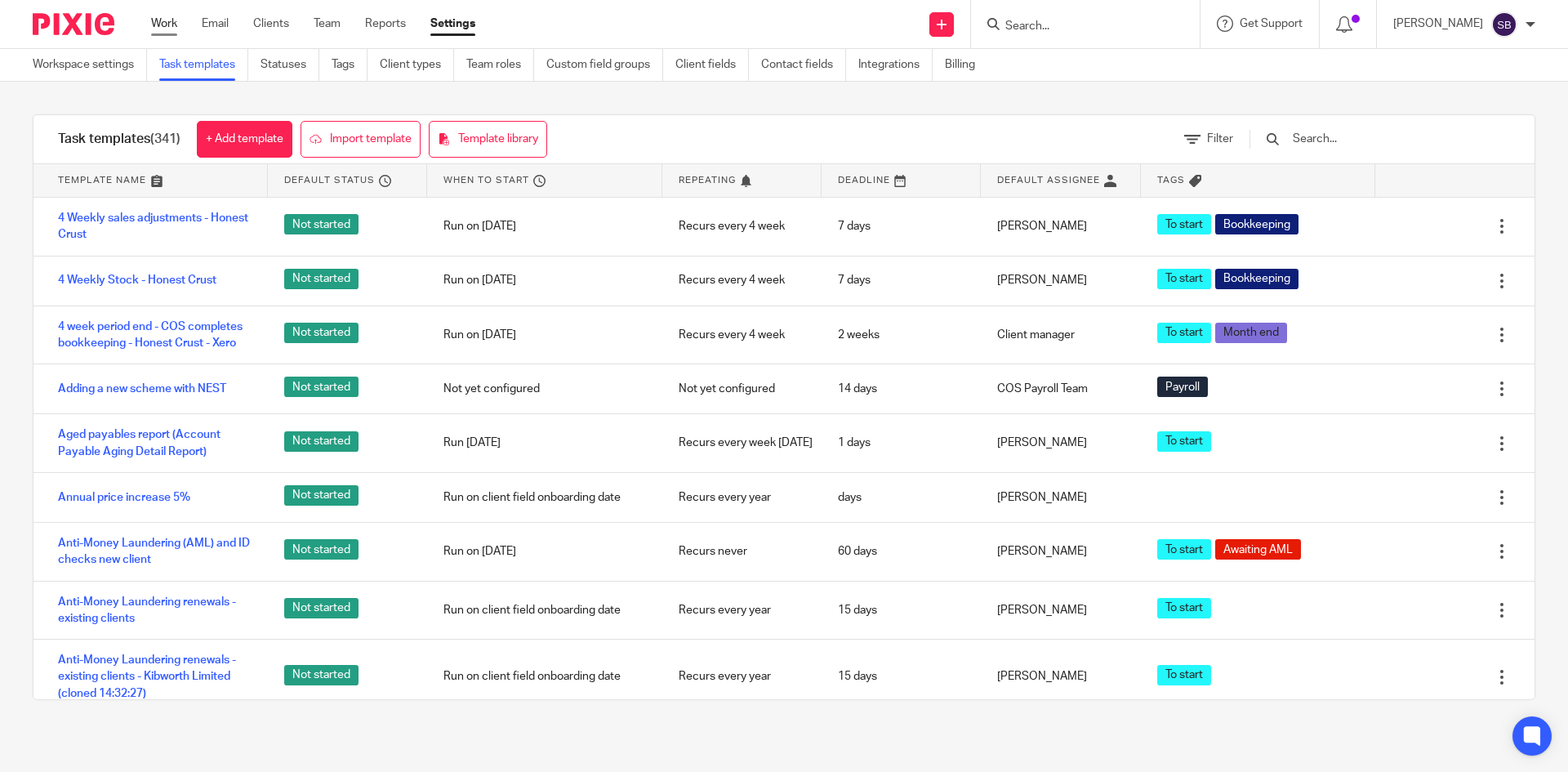
click at [167, 26] on link "Work" at bounding box center [164, 24] width 26 height 16
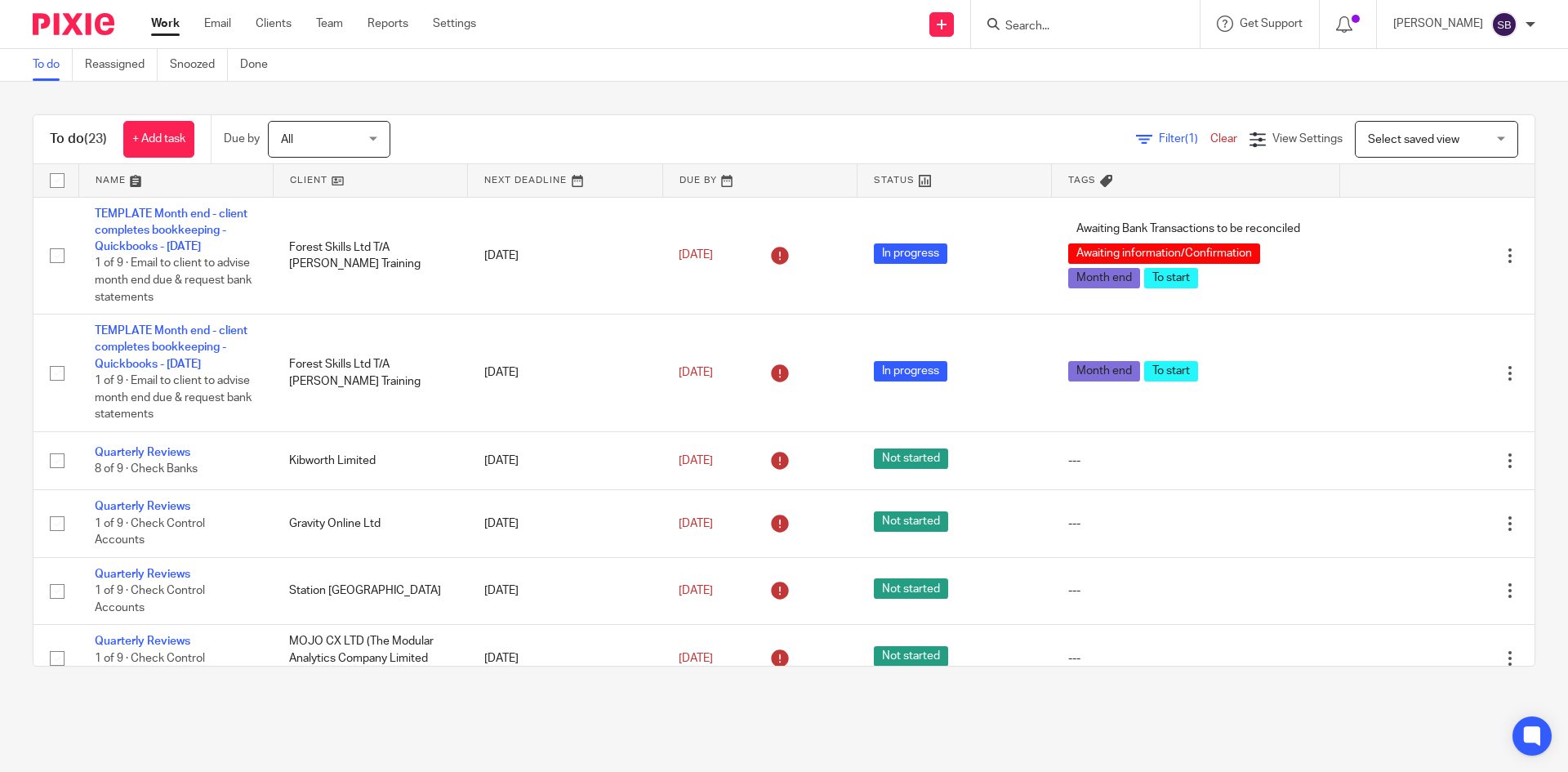
click at [1532, 336] on div "To do (23) + Add task Due by All All [DATE] [DATE] This week Next week This mon…" at bounding box center [784, 390] width 1568 height 617
